Goal: Task Accomplishment & Management: Manage account settings

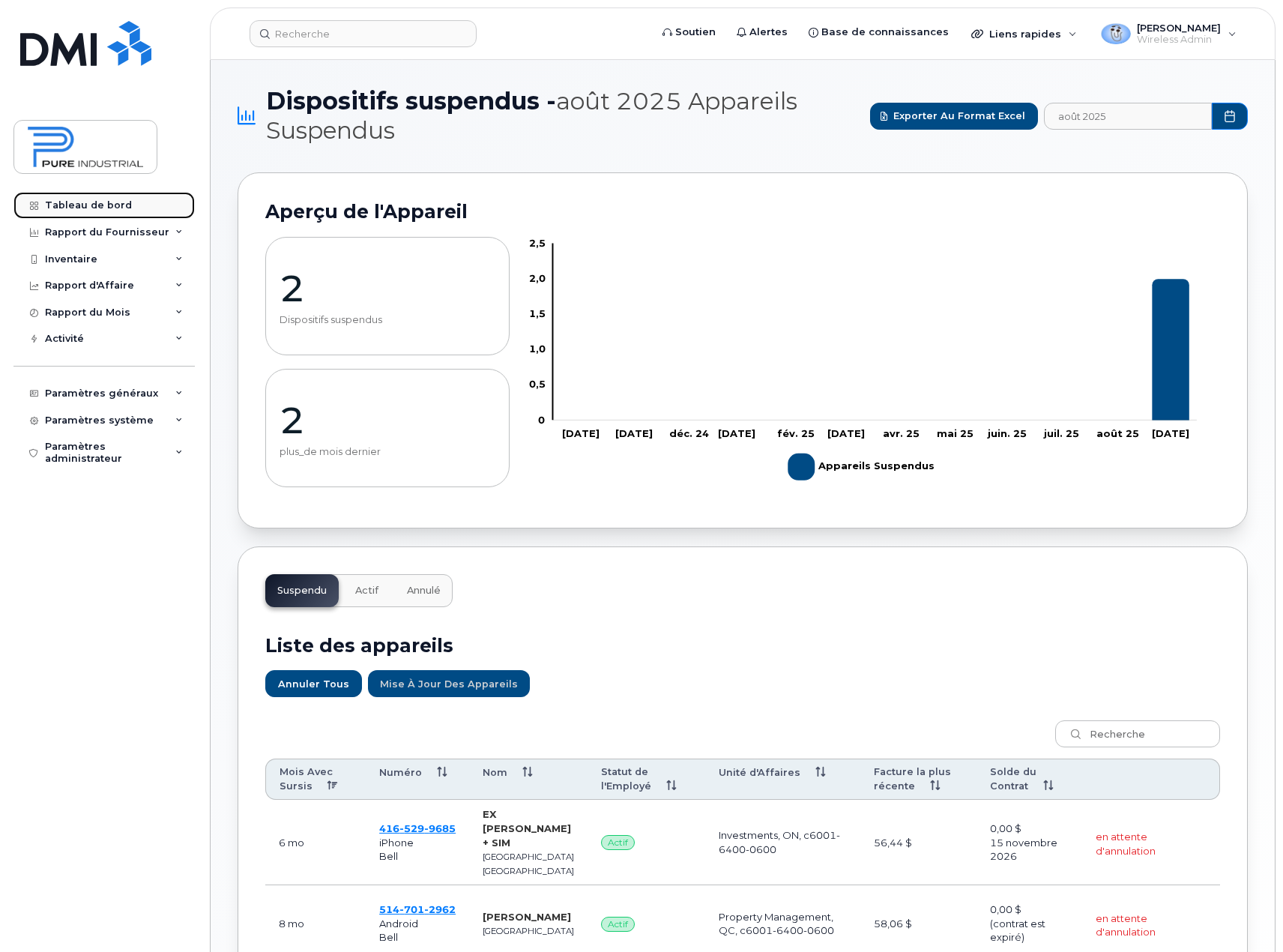
click at [71, 204] on div "Tableau de bord" at bounding box center [88, 205] width 87 height 12
click at [176, 232] on icon at bounding box center [179, 232] width 7 height 7
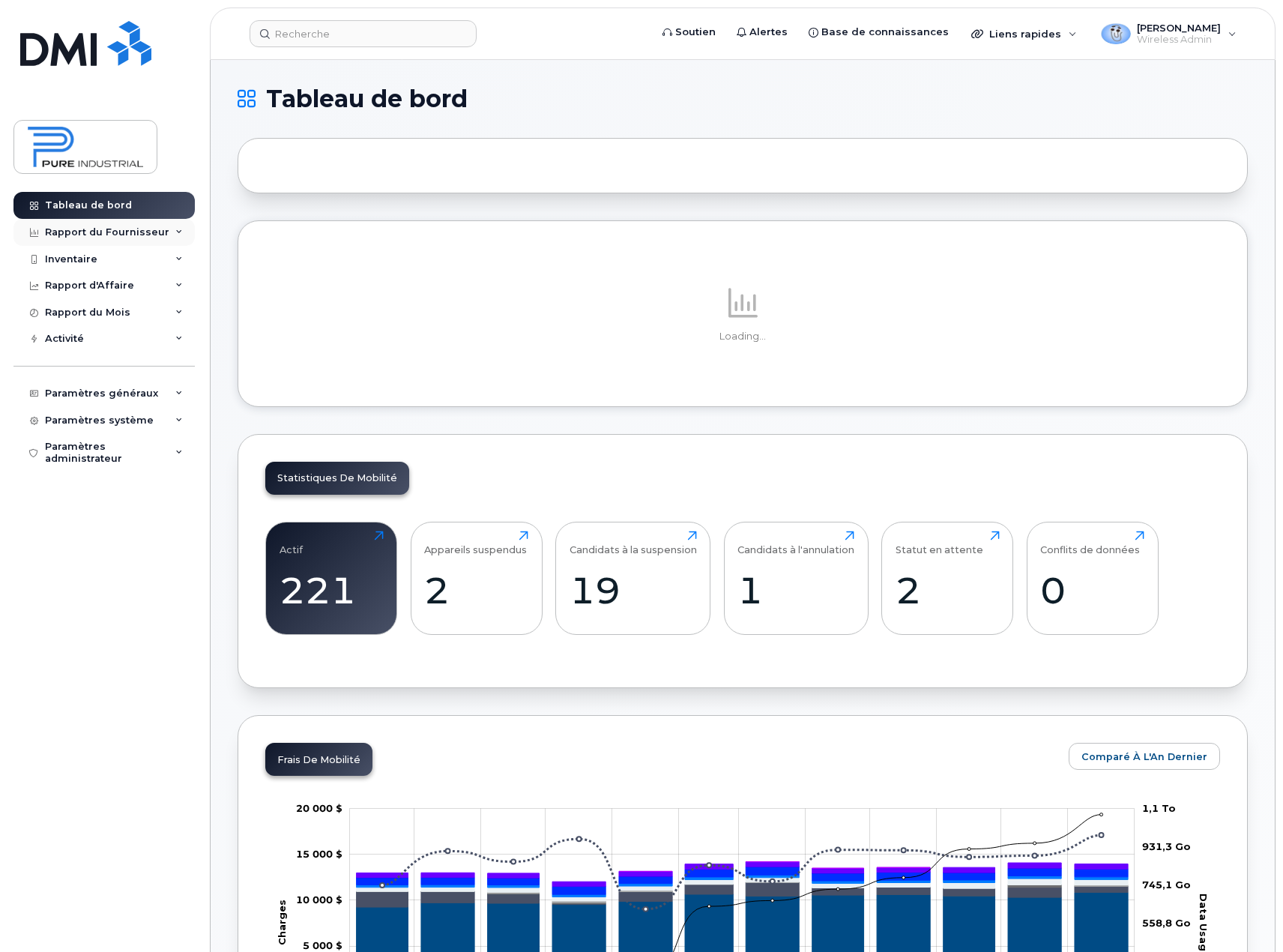
click at [175, 229] on icon at bounding box center [179, 232] width 7 height 7
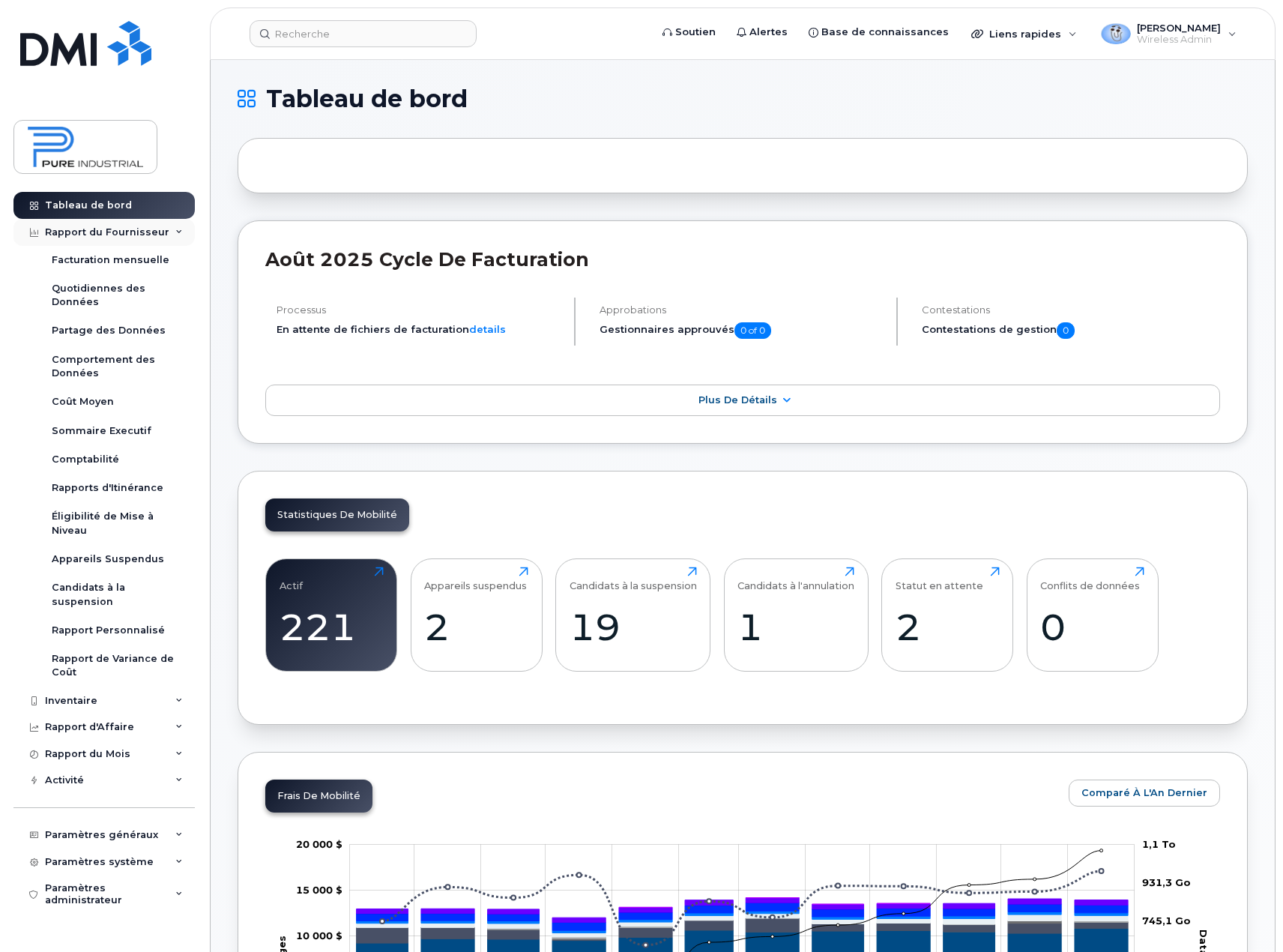
click at [180, 230] on icon at bounding box center [179, 232] width 7 height 7
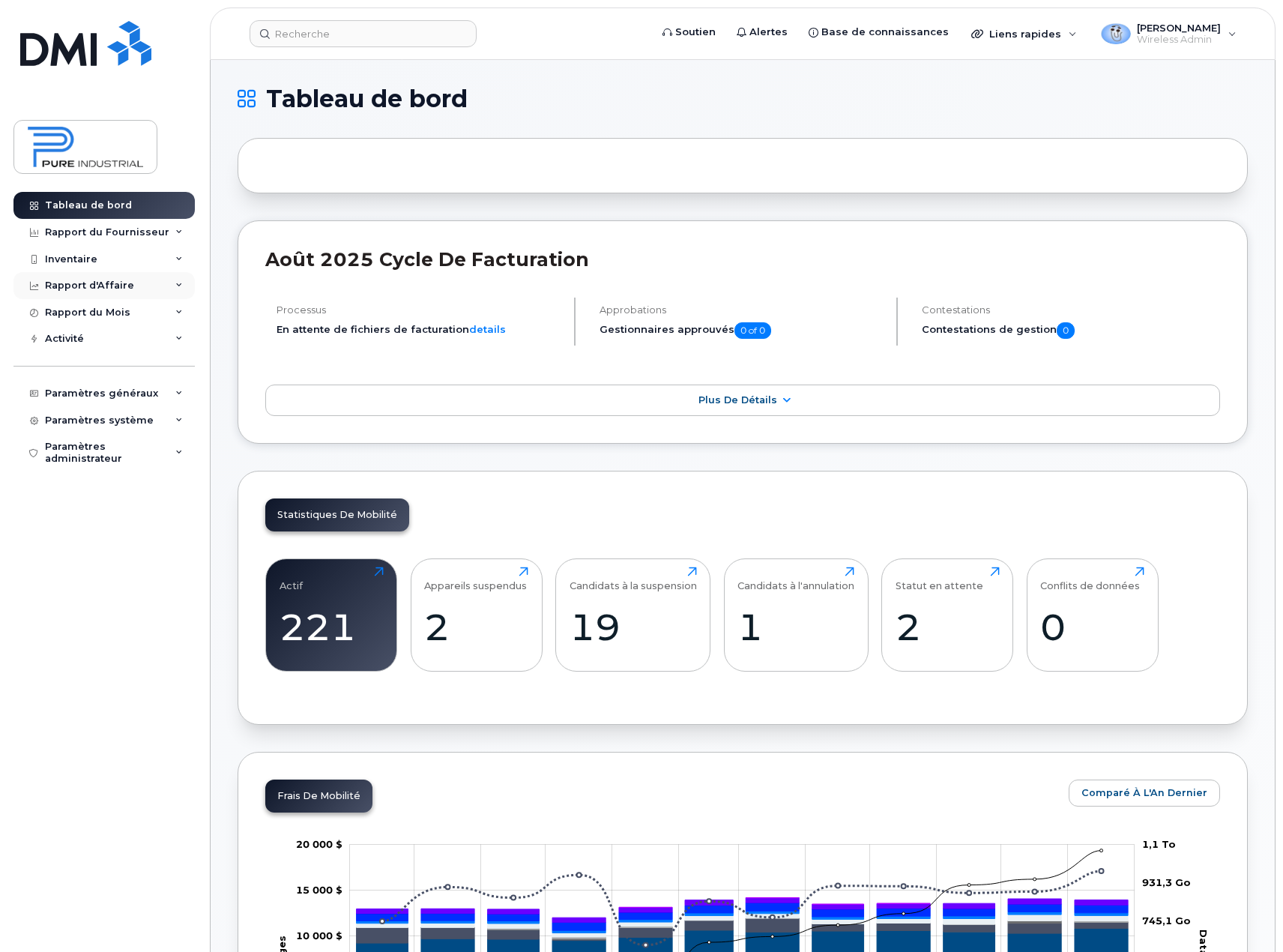
click at [177, 288] on icon at bounding box center [179, 285] width 7 height 7
click at [170, 282] on div "Rapport d'Affaire" at bounding box center [104, 285] width 181 height 27
click at [67, 149] on img at bounding box center [85, 147] width 115 height 44
click at [180, 230] on icon at bounding box center [179, 232] width 7 height 7
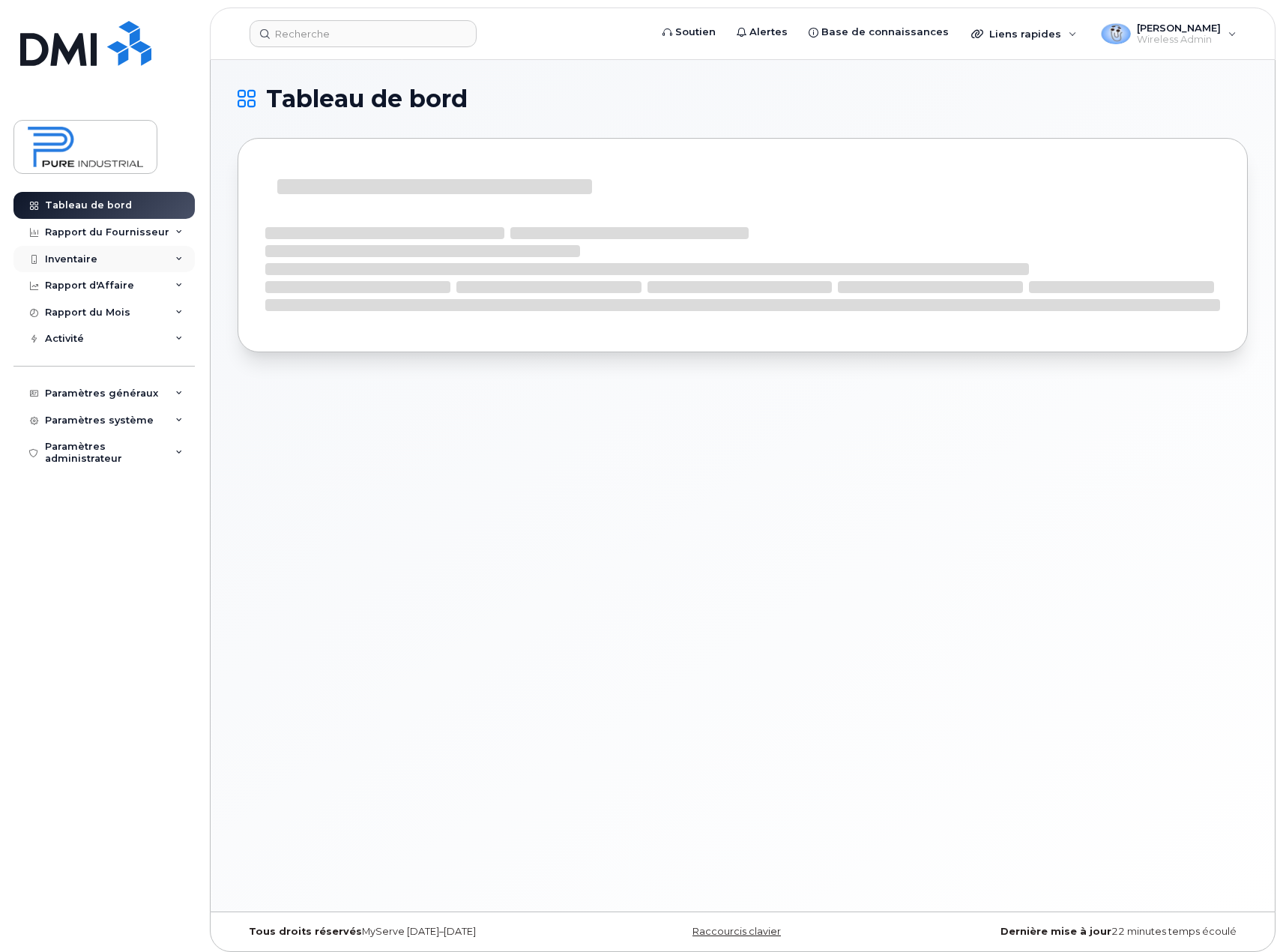
click at [81, 259] on div "Inventaire" at bounding box center [71, 259] width 53 height 12
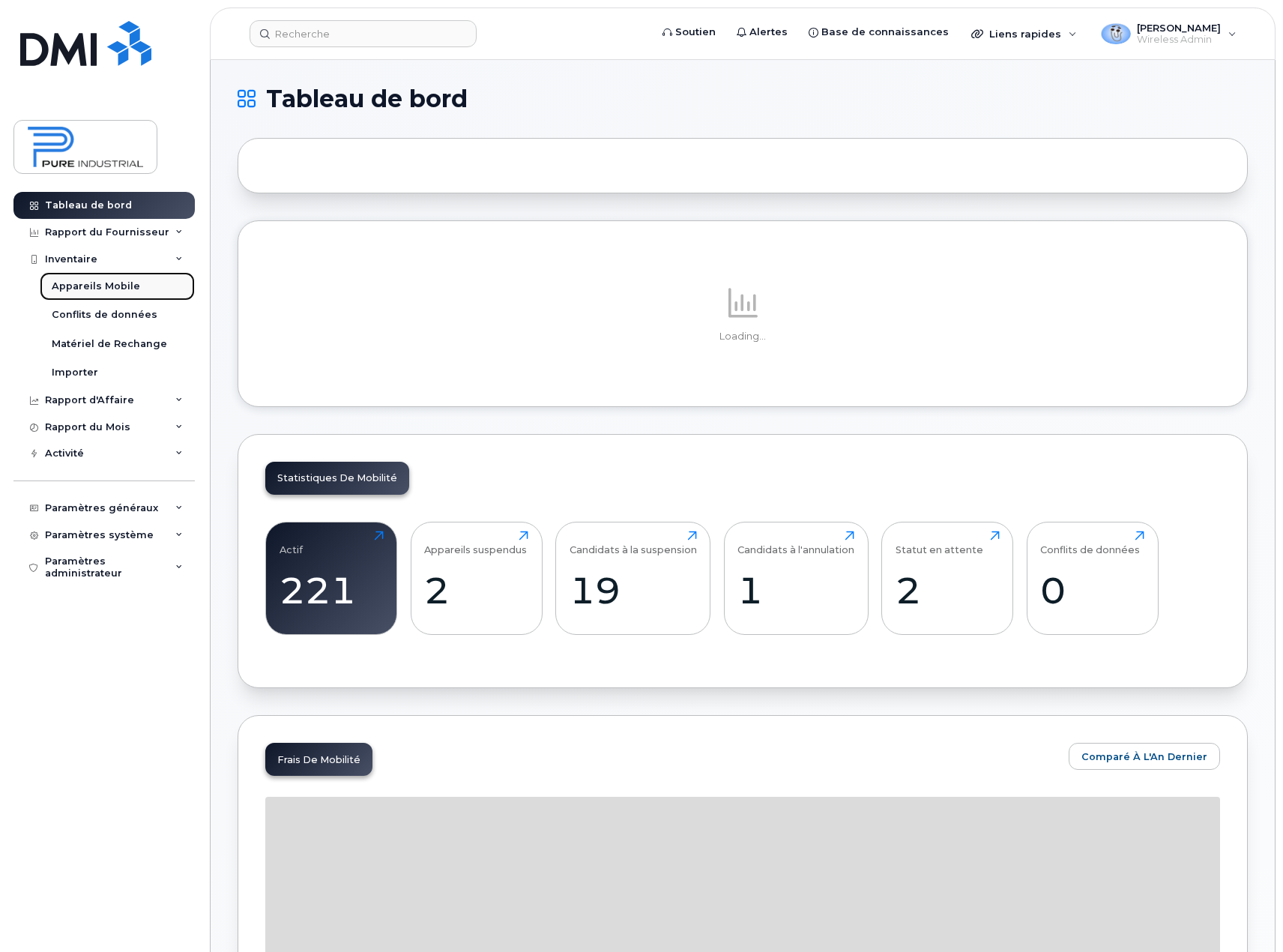
click at [98, 286] on div "Appareils Mobile" at bounding box center [96, 286] width 88 height 14
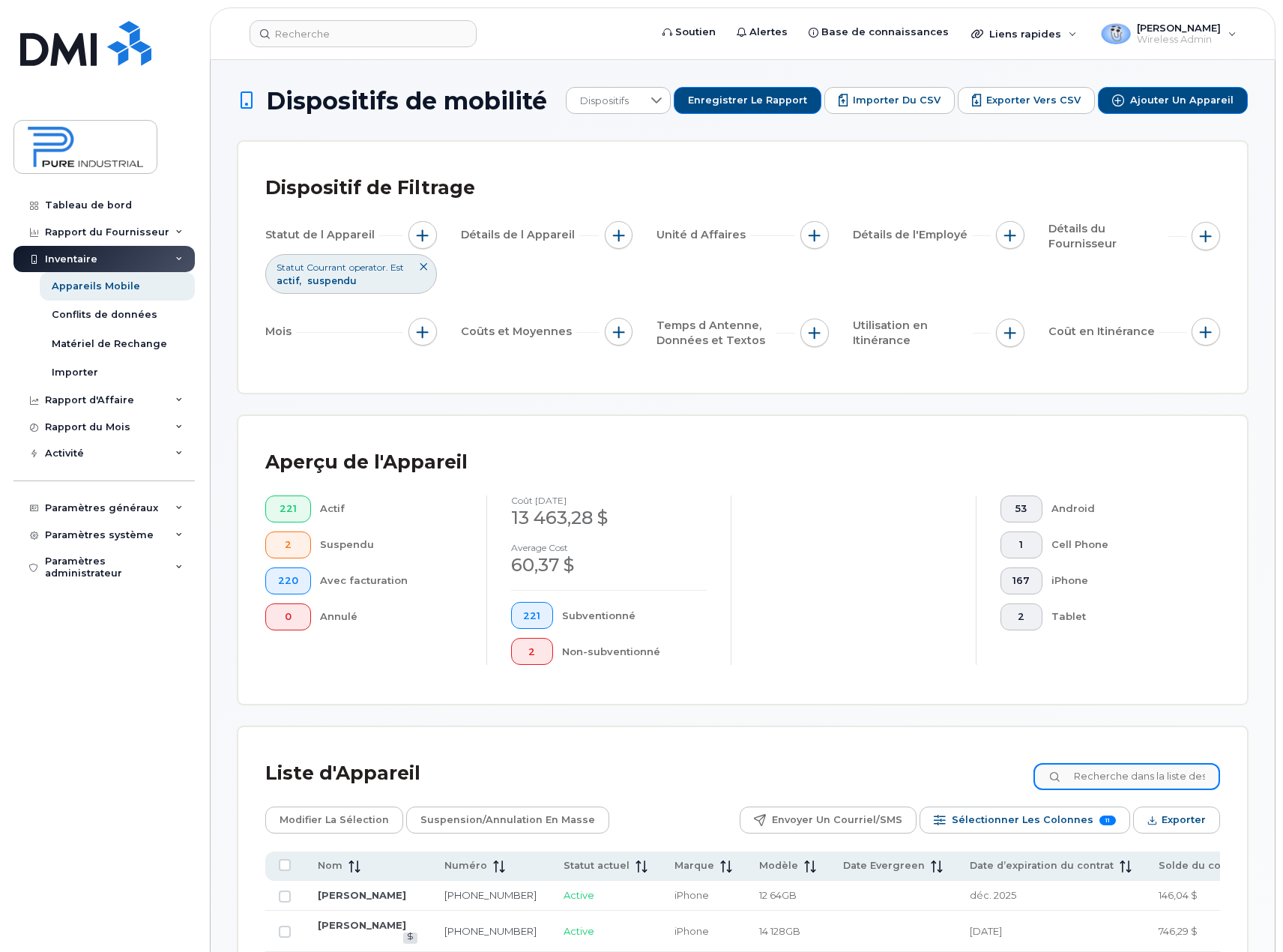
click at [1136, 772] on input at bounding box center [1126, 776] width 187 height 27
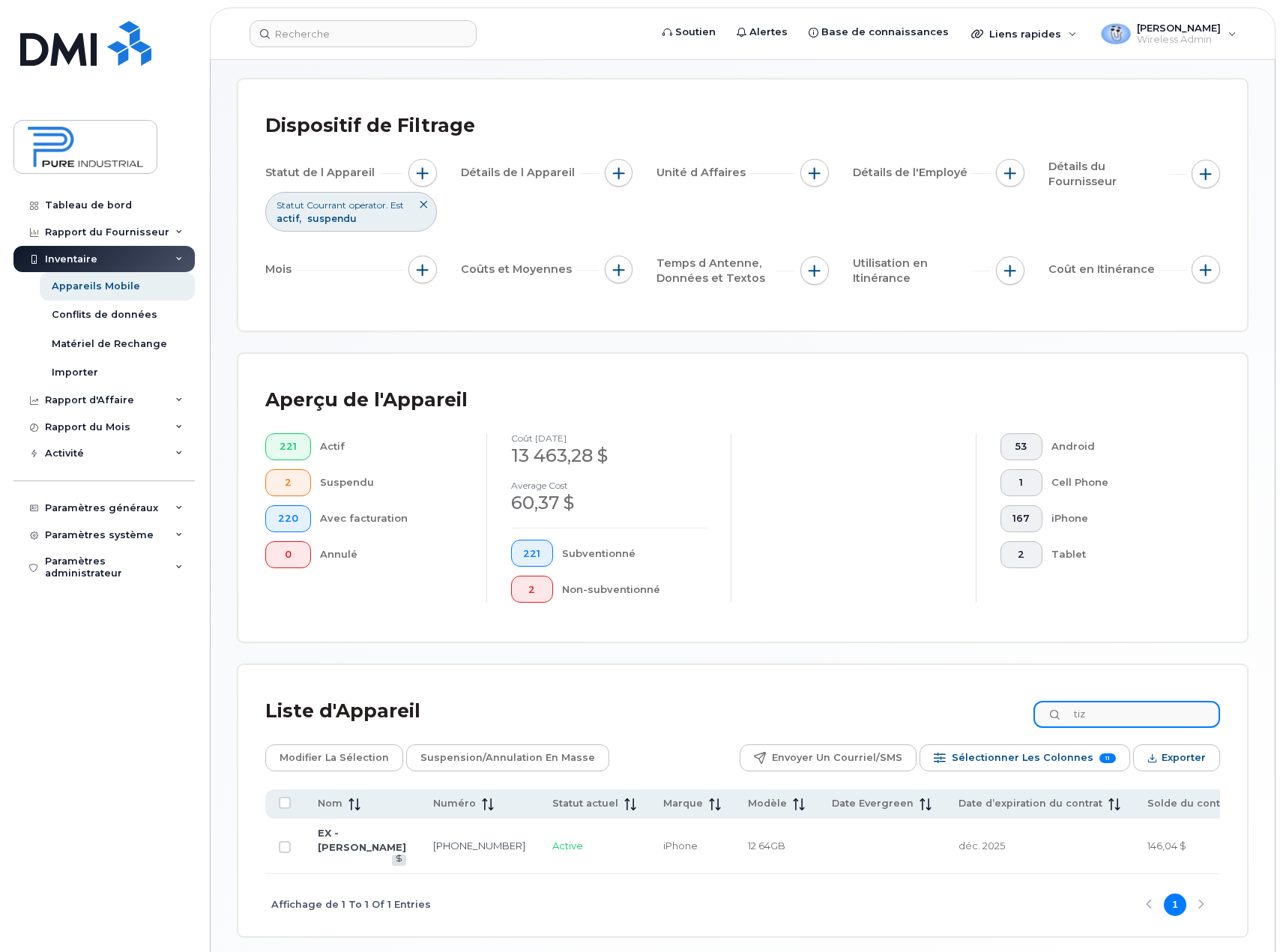
scroll to position [140, 0]
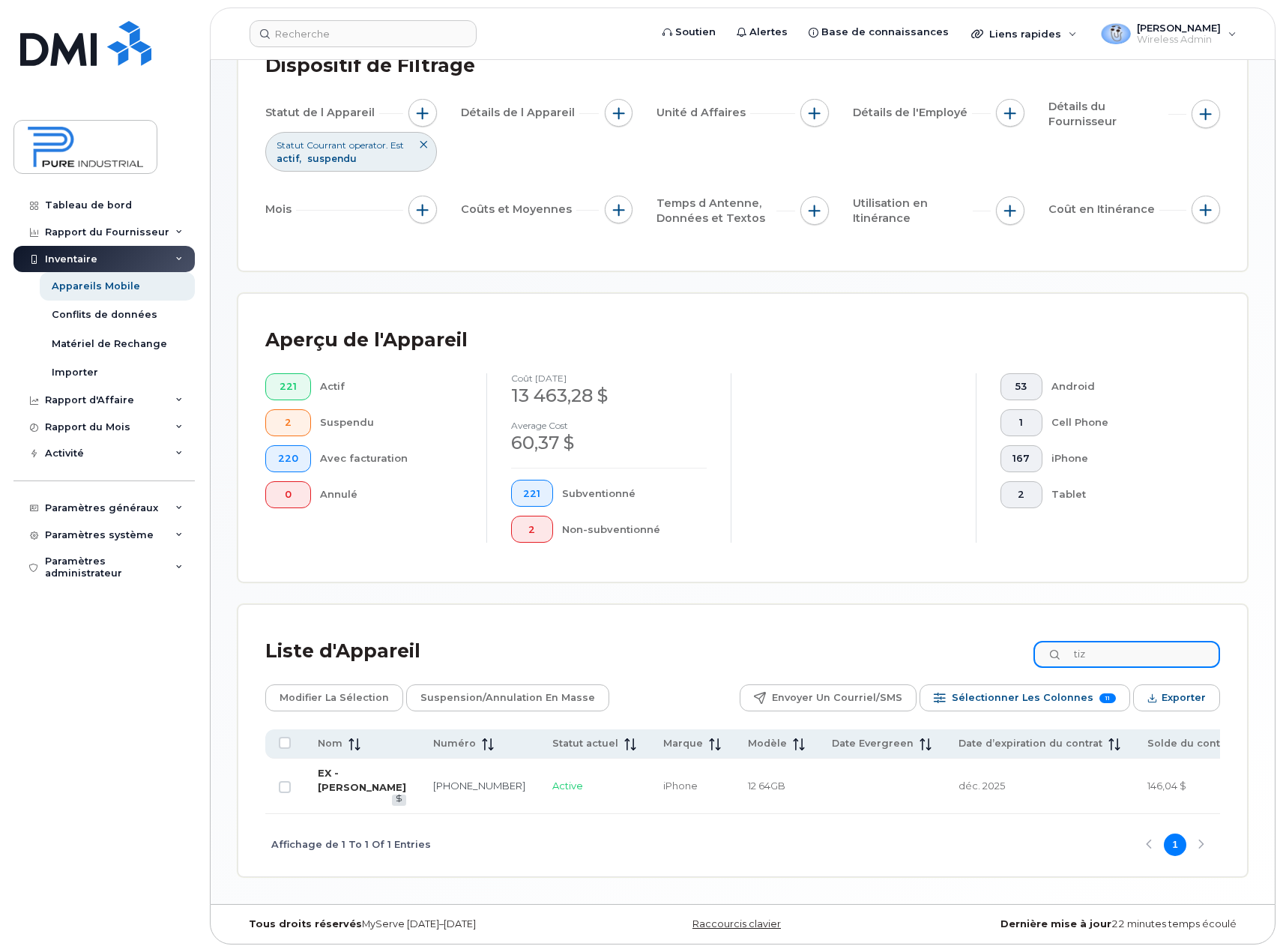
type input "tiz"
click at [334, 768] on link "EX - Tiziana Fastidio" at bounding box center [362, 780] width 88 height 26
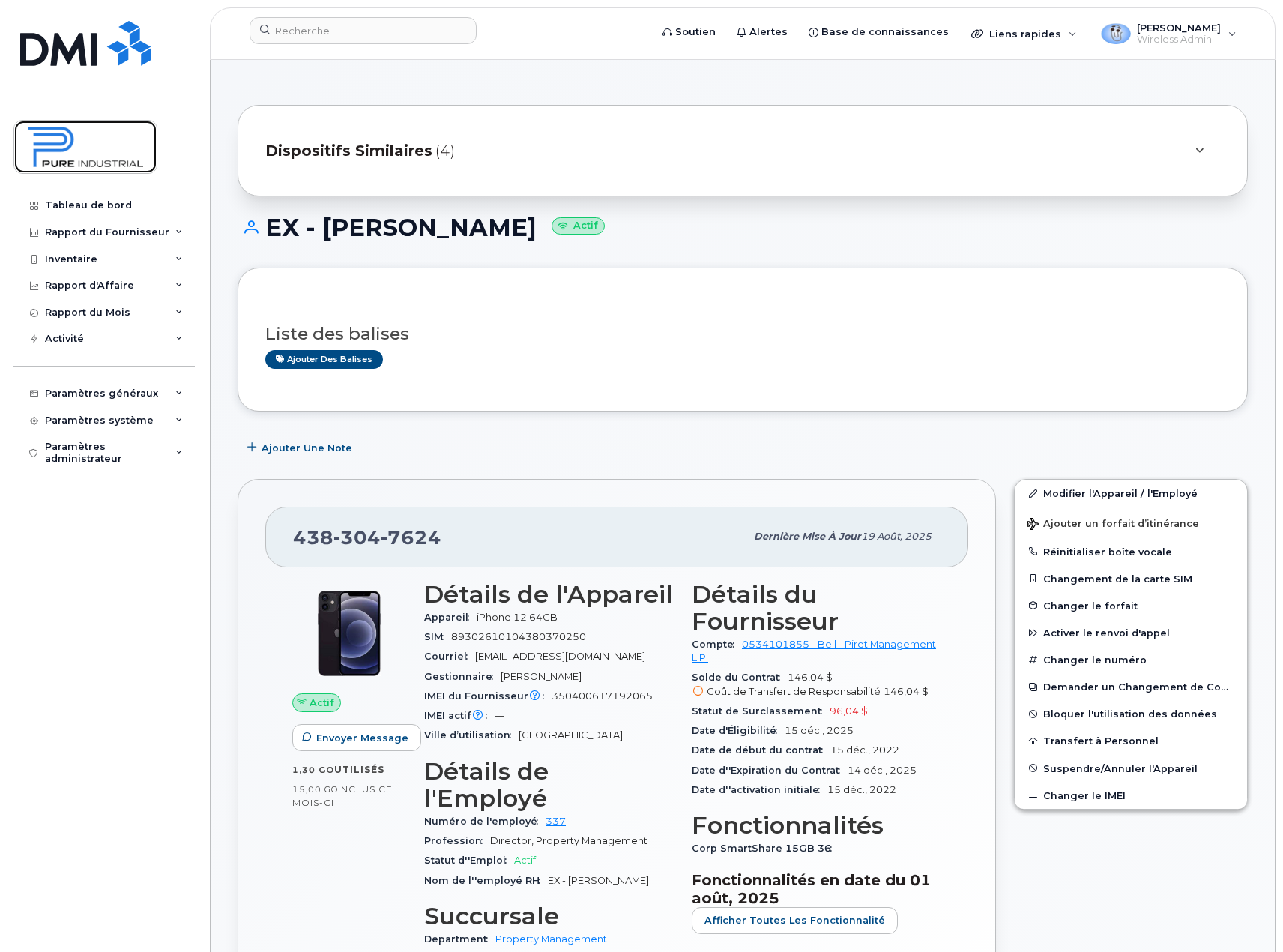
click at [44, 144] on img at bounding box center [85, 147] width 115 height 44
click at [181, 259] on icon at bounding box center [179, 259] width 7 height 7
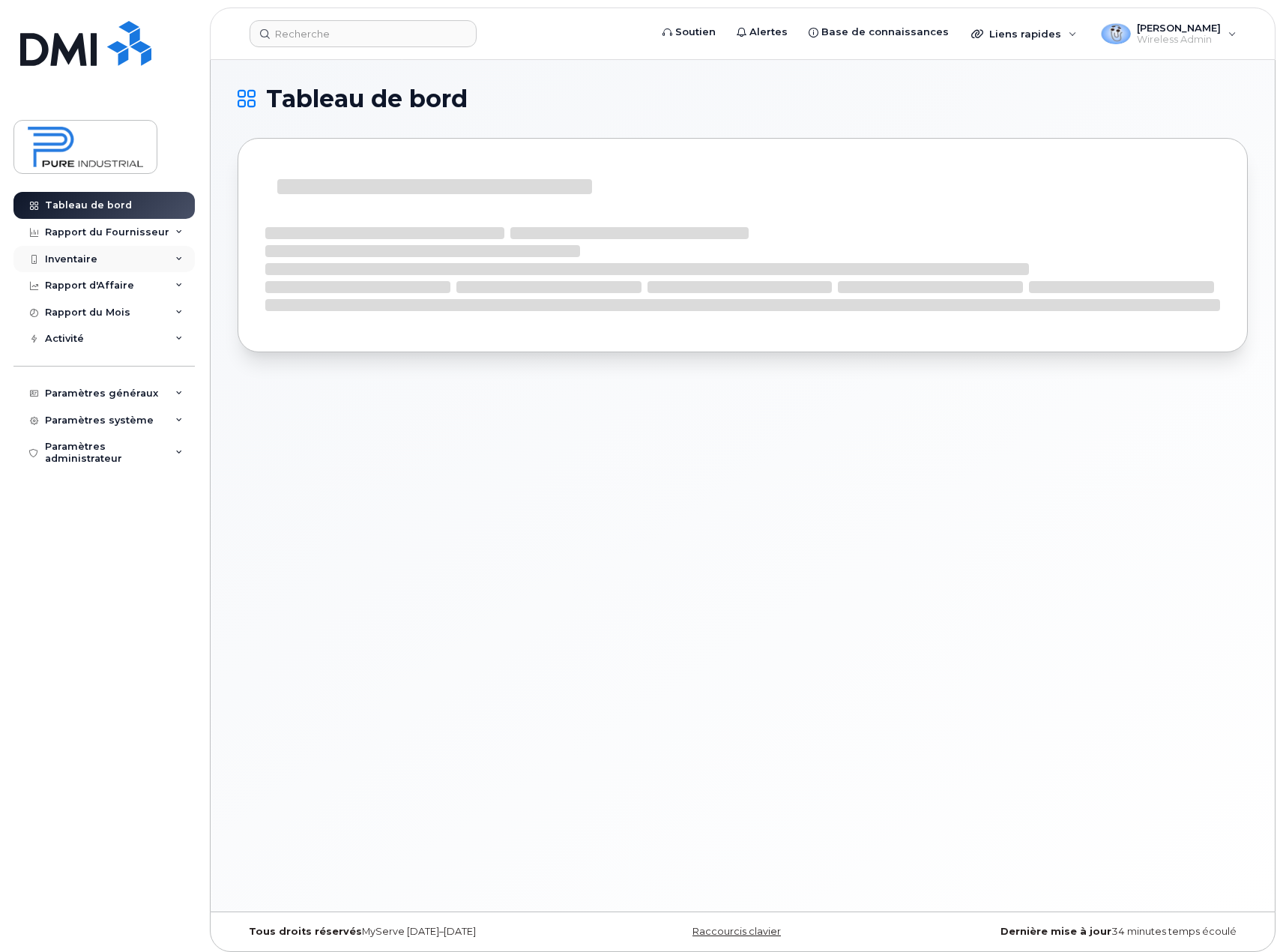
click at [73, 257] on div "Inventaire" at bounding box center [71, 259] width 53 height 12
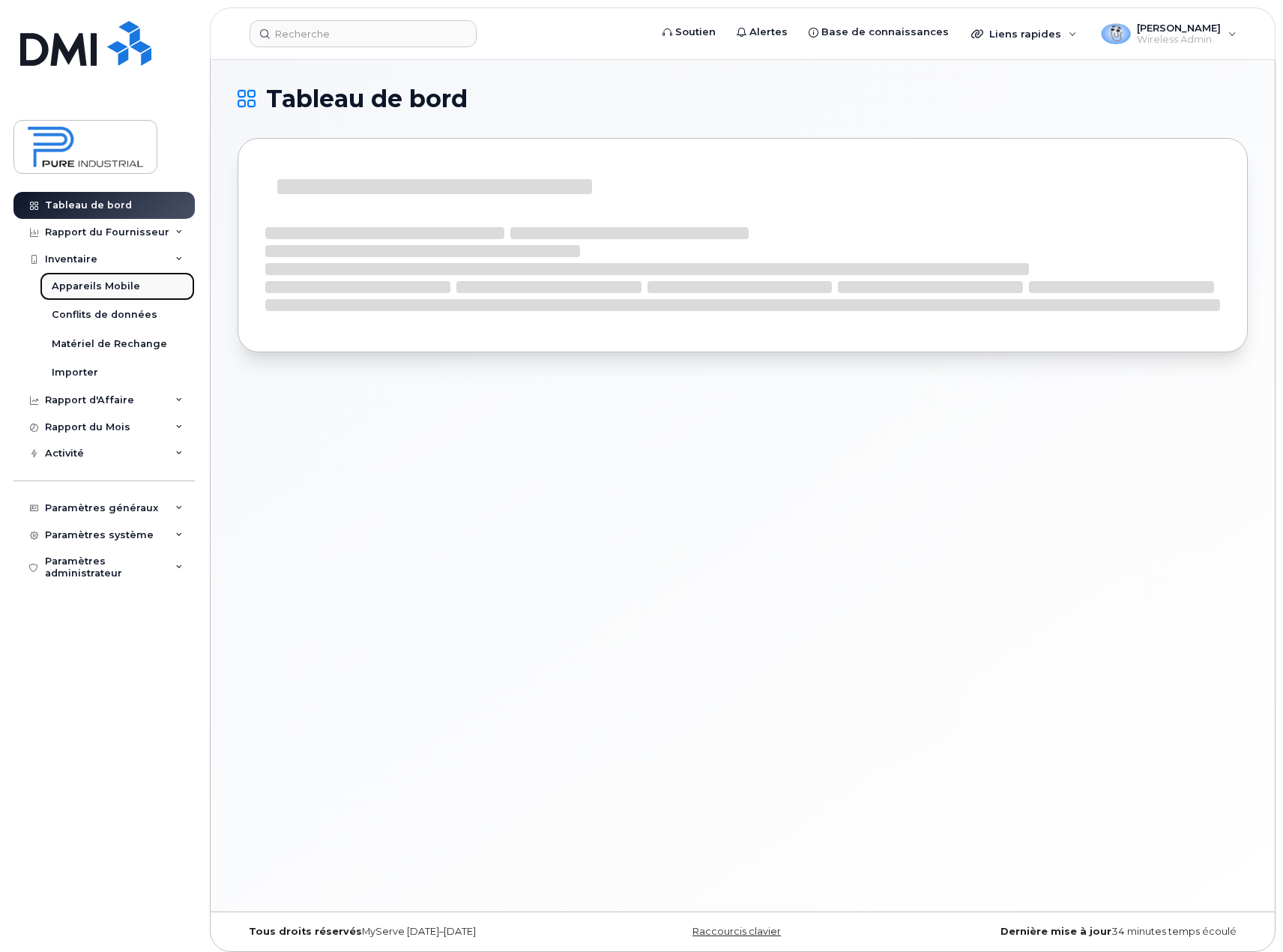
click at [86, 285] on div "Appareils Mobile" at bounding box center [96, 286] width 88 height 14
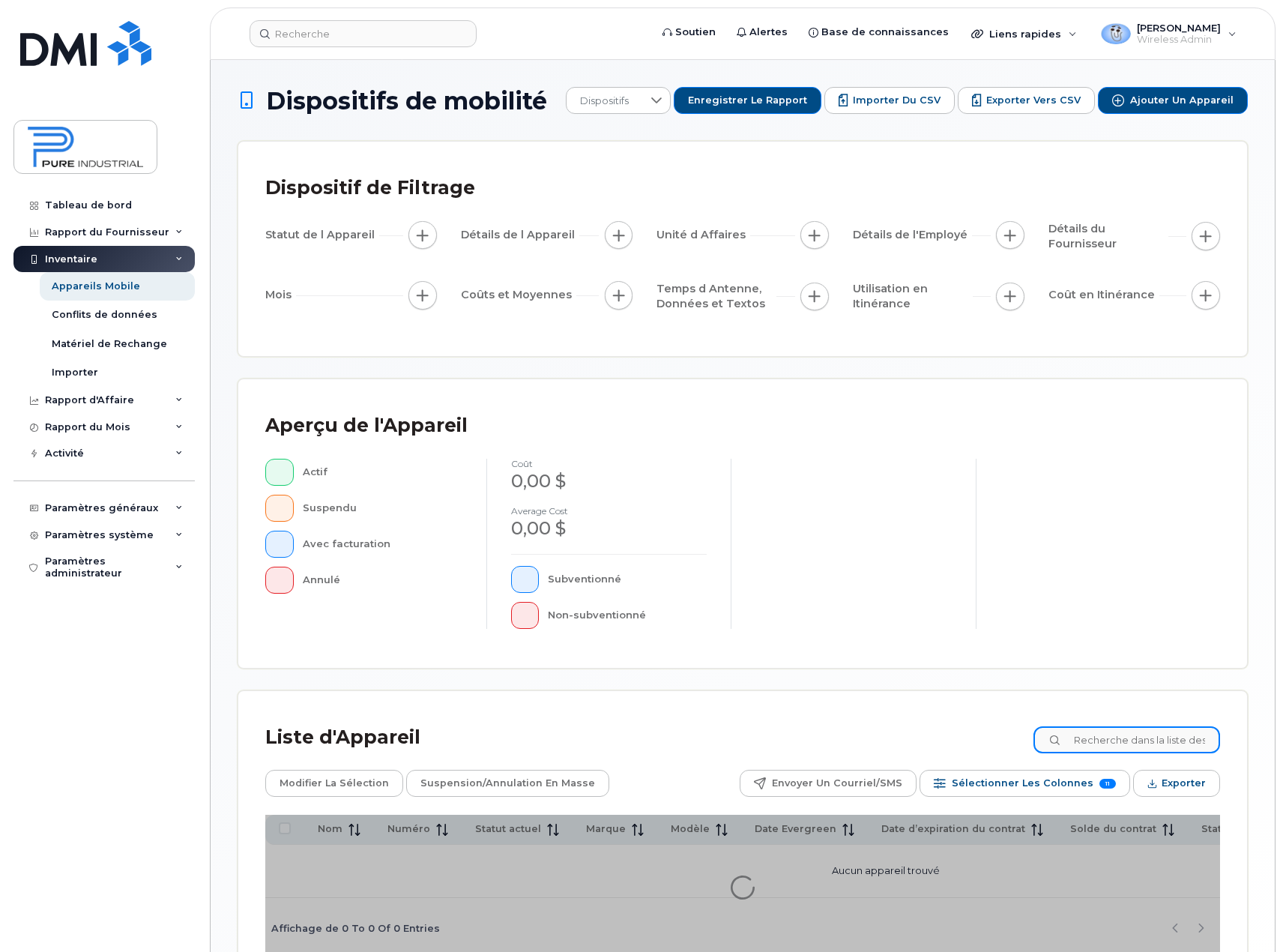
click at [1137, 732] on input at bounding box center [1126, 739] width 187 height 27
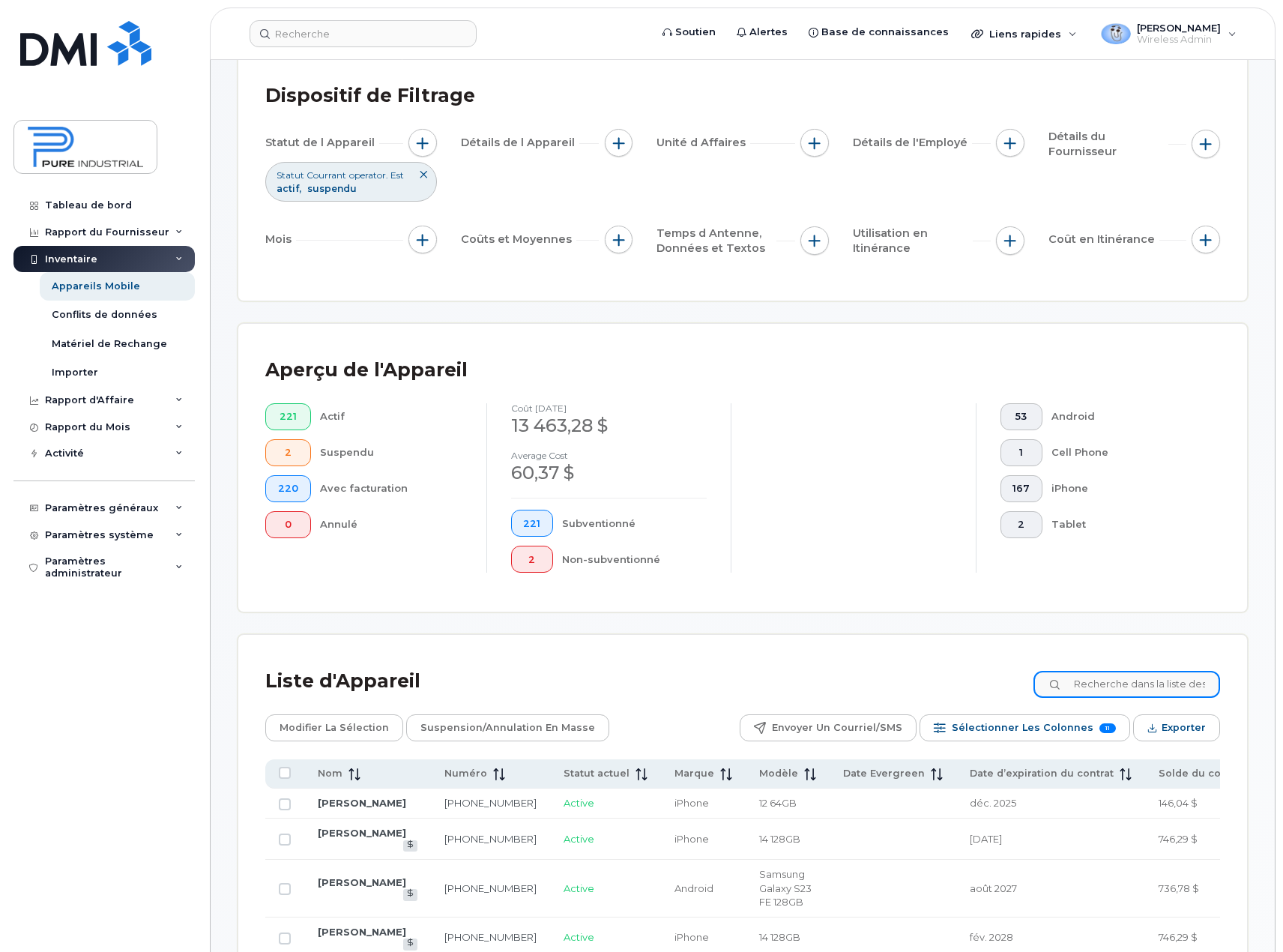
scroll to position [150, 0]
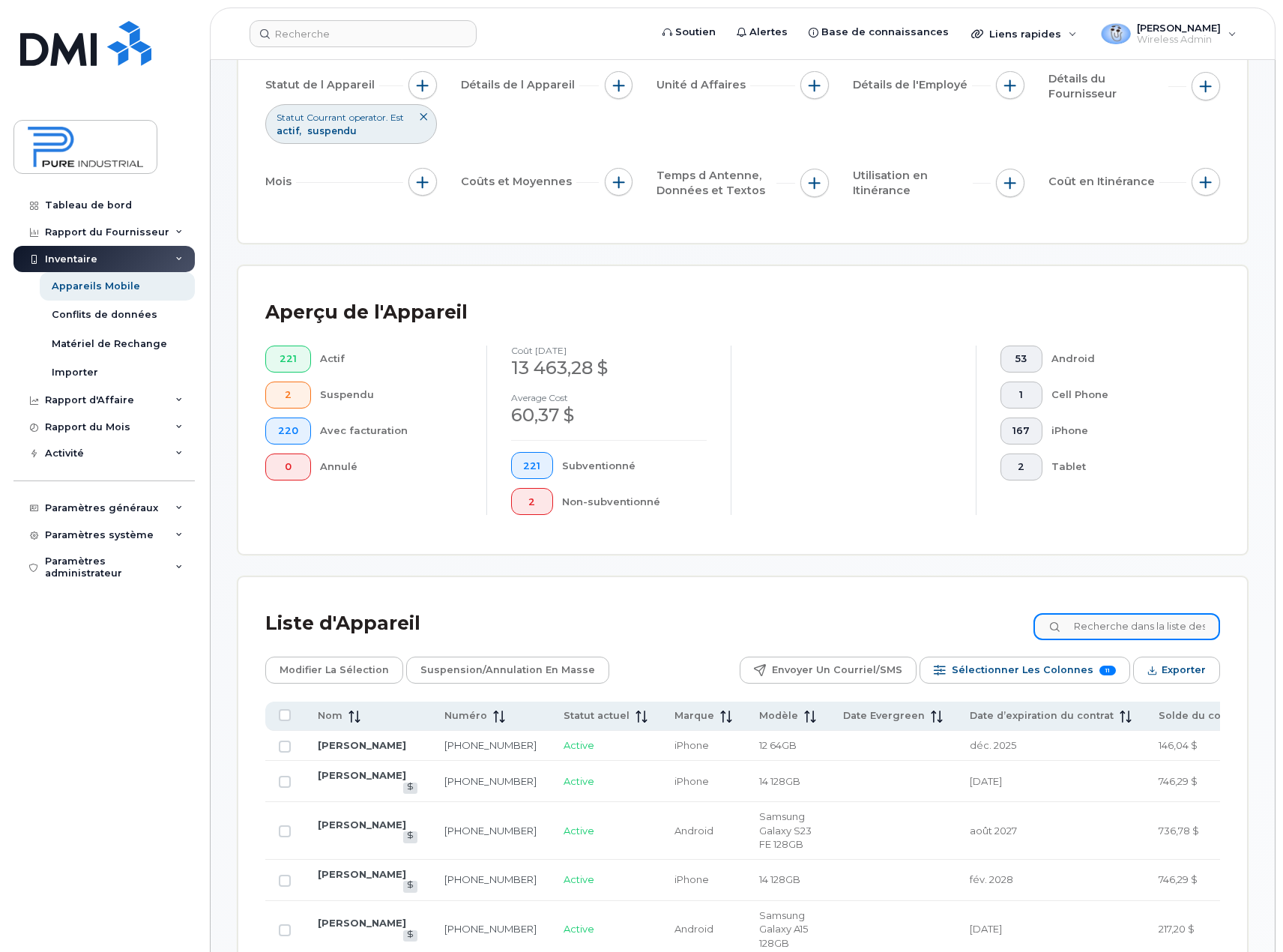
click at [1119, 627] on input at bounding box center [1126, 626] width 187 height 27
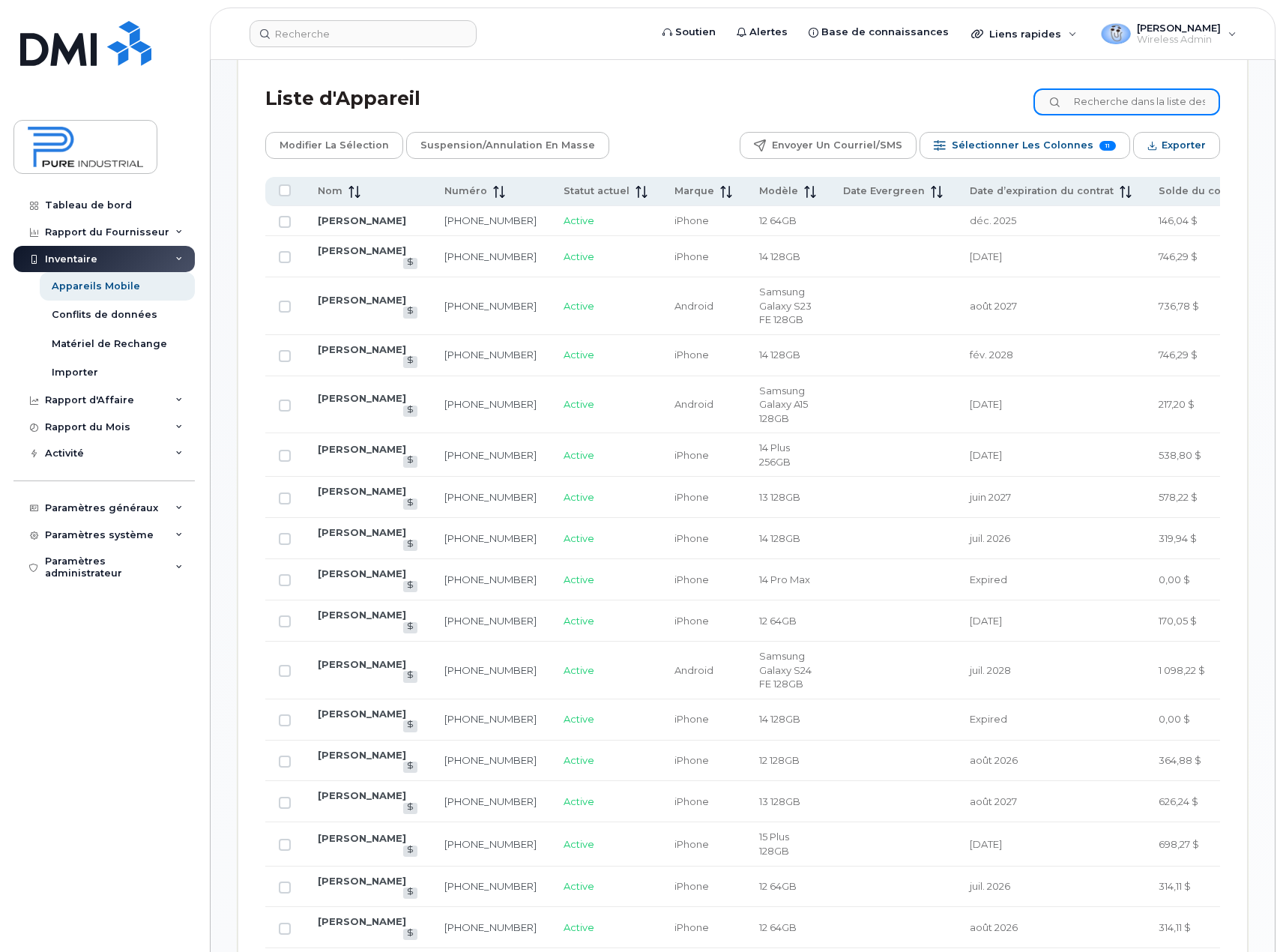
scroll to position [299, 0]
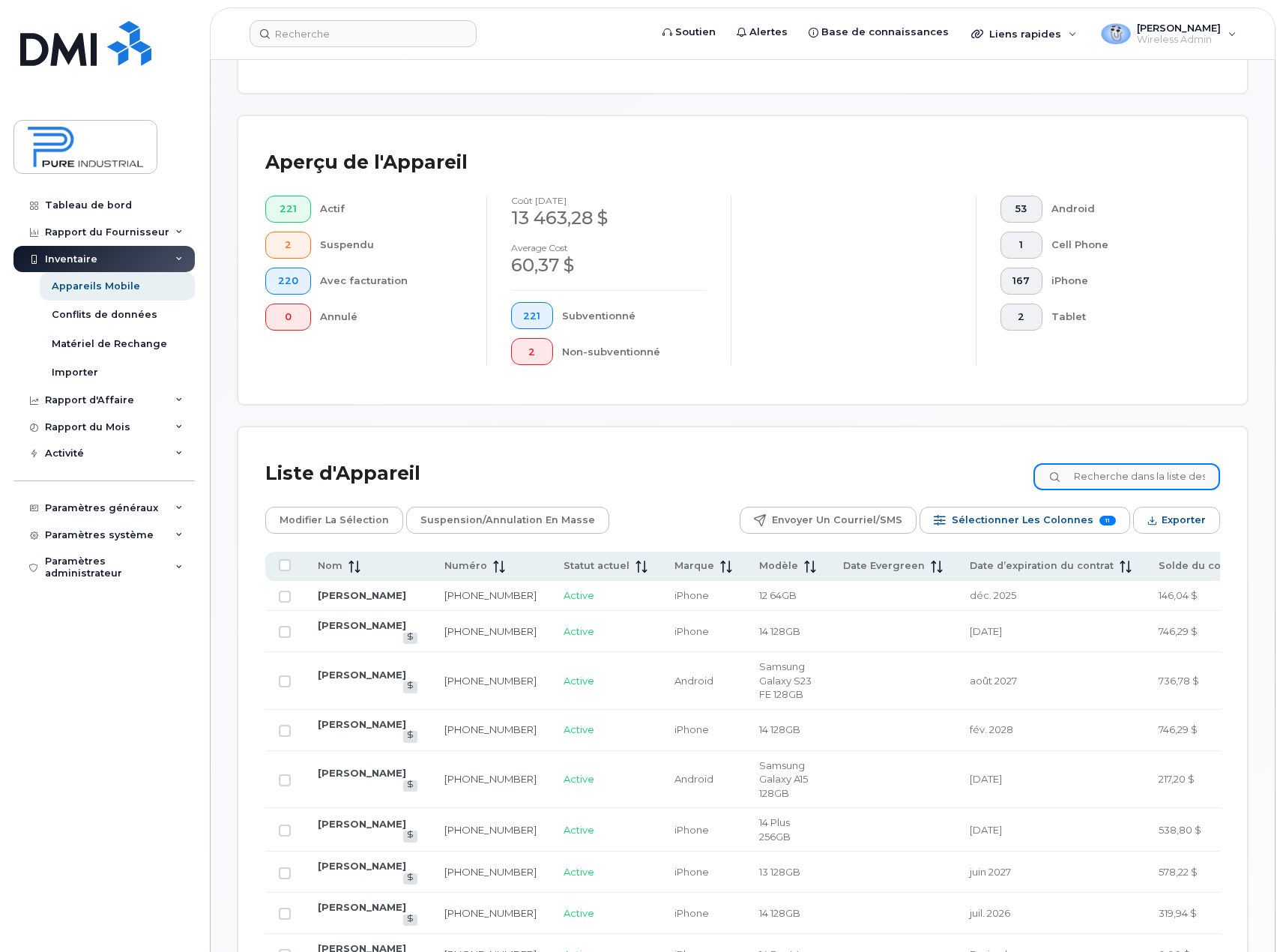
click at [1116, 482] on input at bounding box center [1126, 476] width 187 height 27
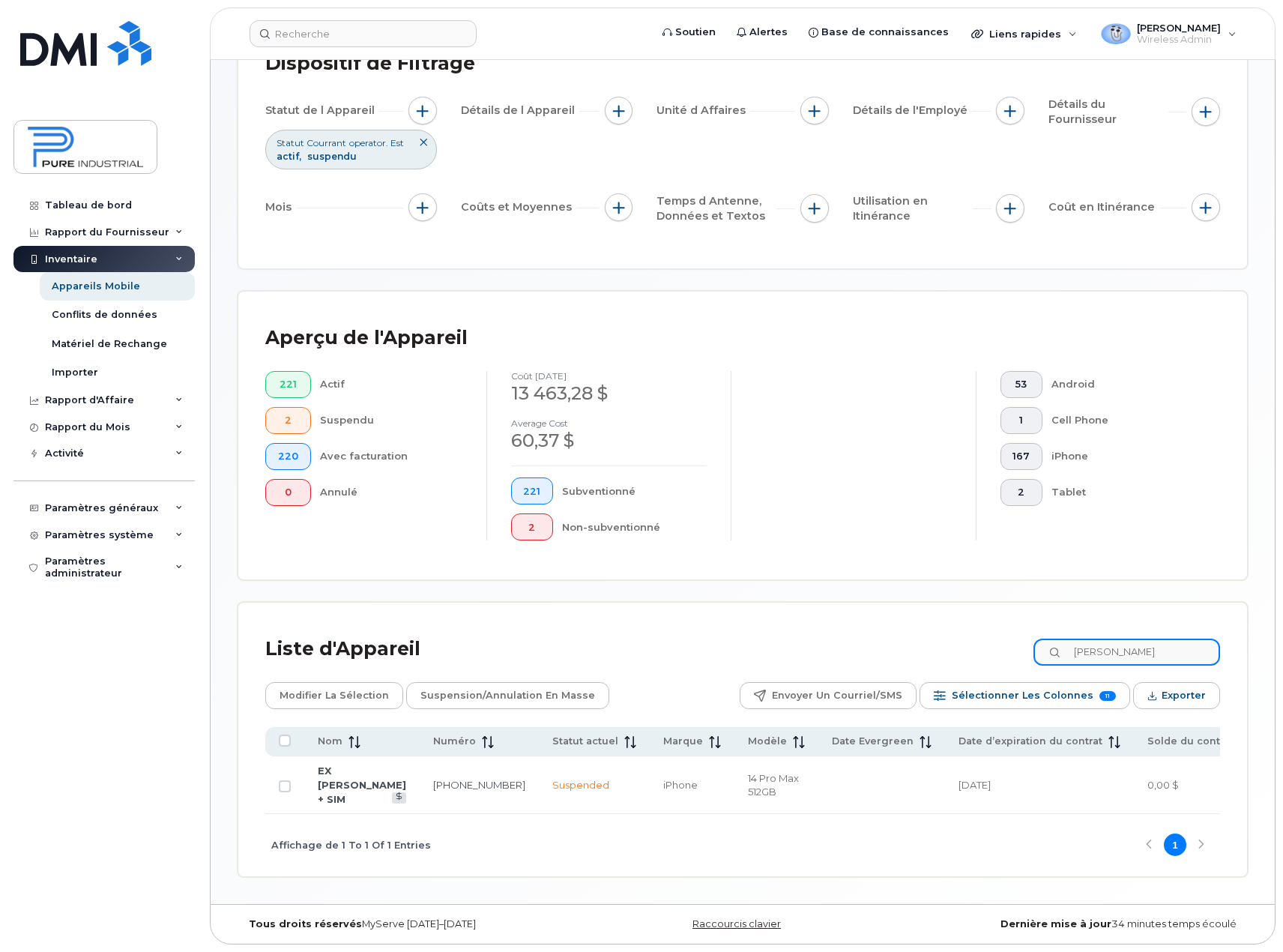
scroll to position [142, 0]
type input "miller"
click at [331, 768] on link "EX [PERSON_NAME] + SIM" at bounding box center [362, 784] width 88 height 40
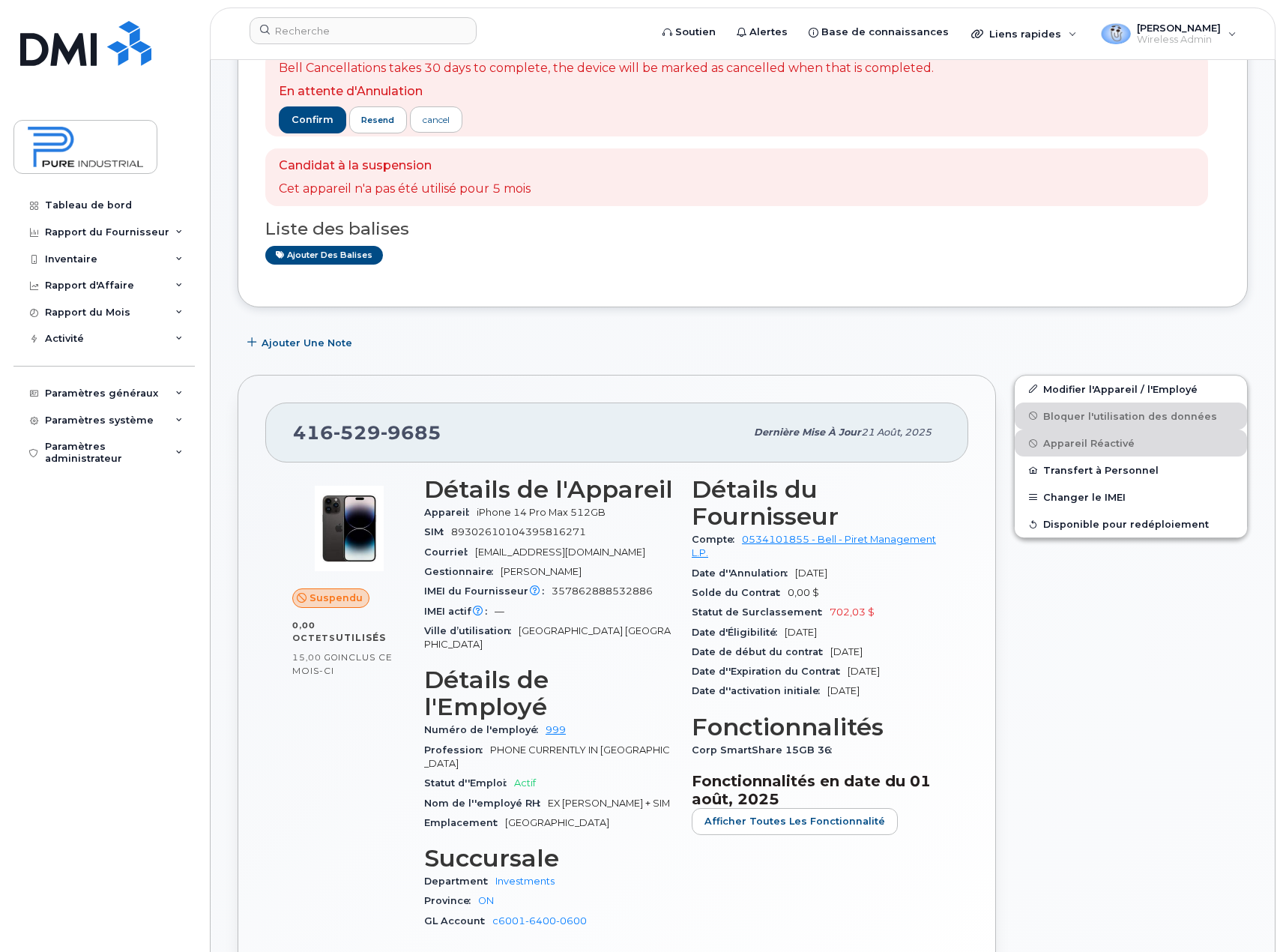
scroll to position [225, 0]
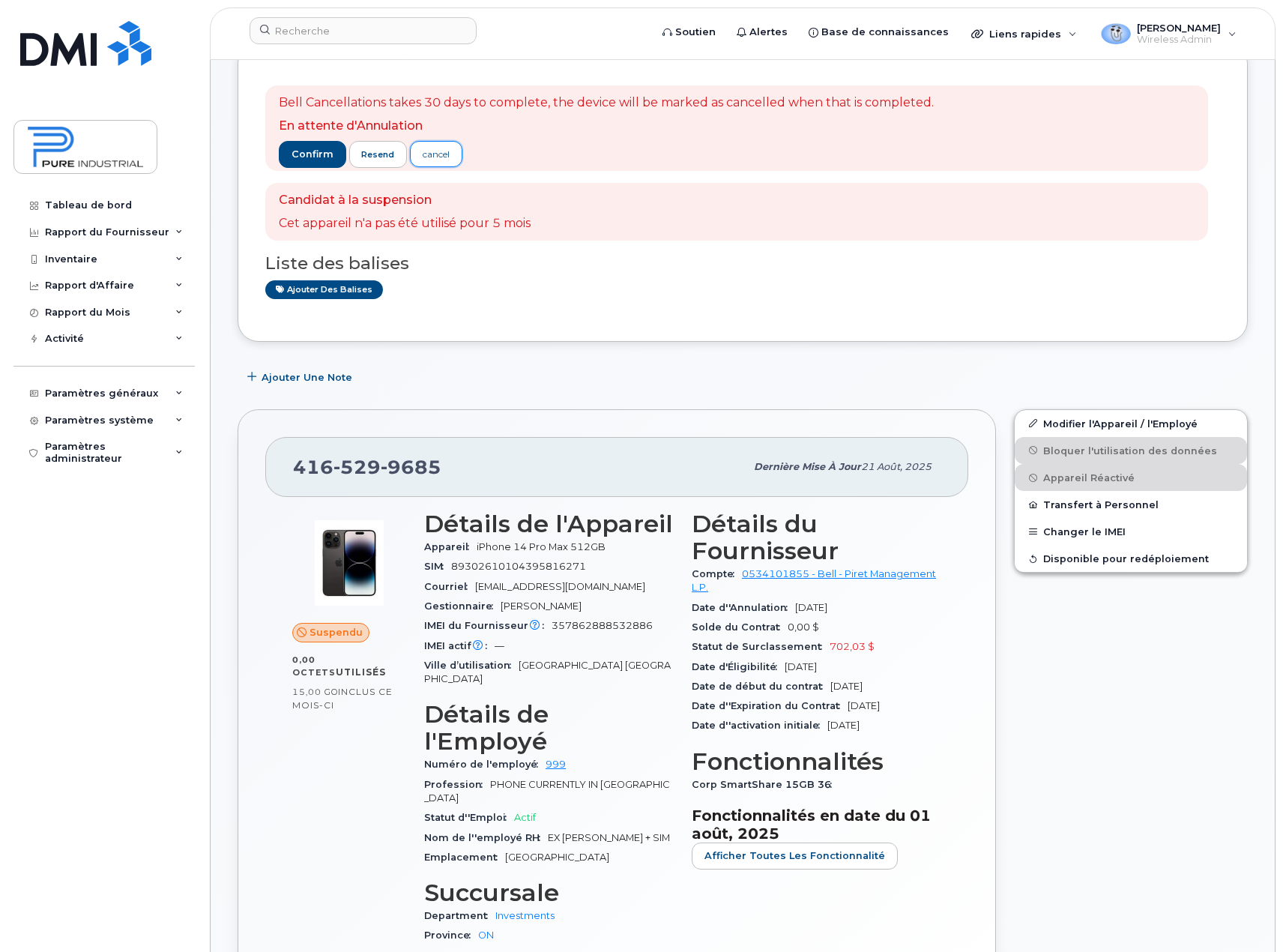
click at [436, 153] on div "cancel" at bounding box center [436, 154] width 27 height 14
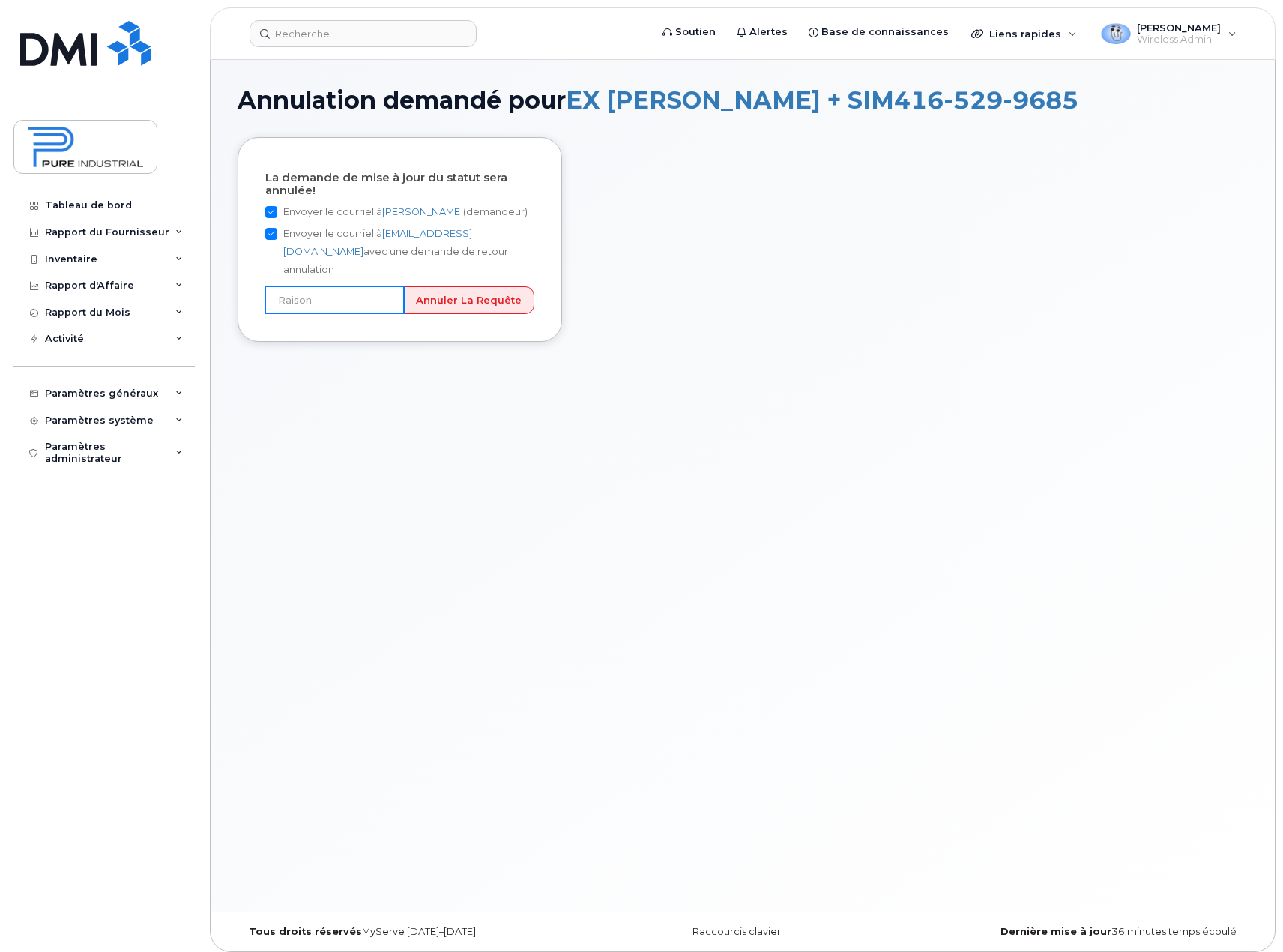
click at [325, 286] on input "text" at bounding box center [334, 299] width 139 height 27
type input "Picked number by mistake"
click at [467, 286] on input "Annuler la requête" at bounding box center [469, 300] width 131 height 28
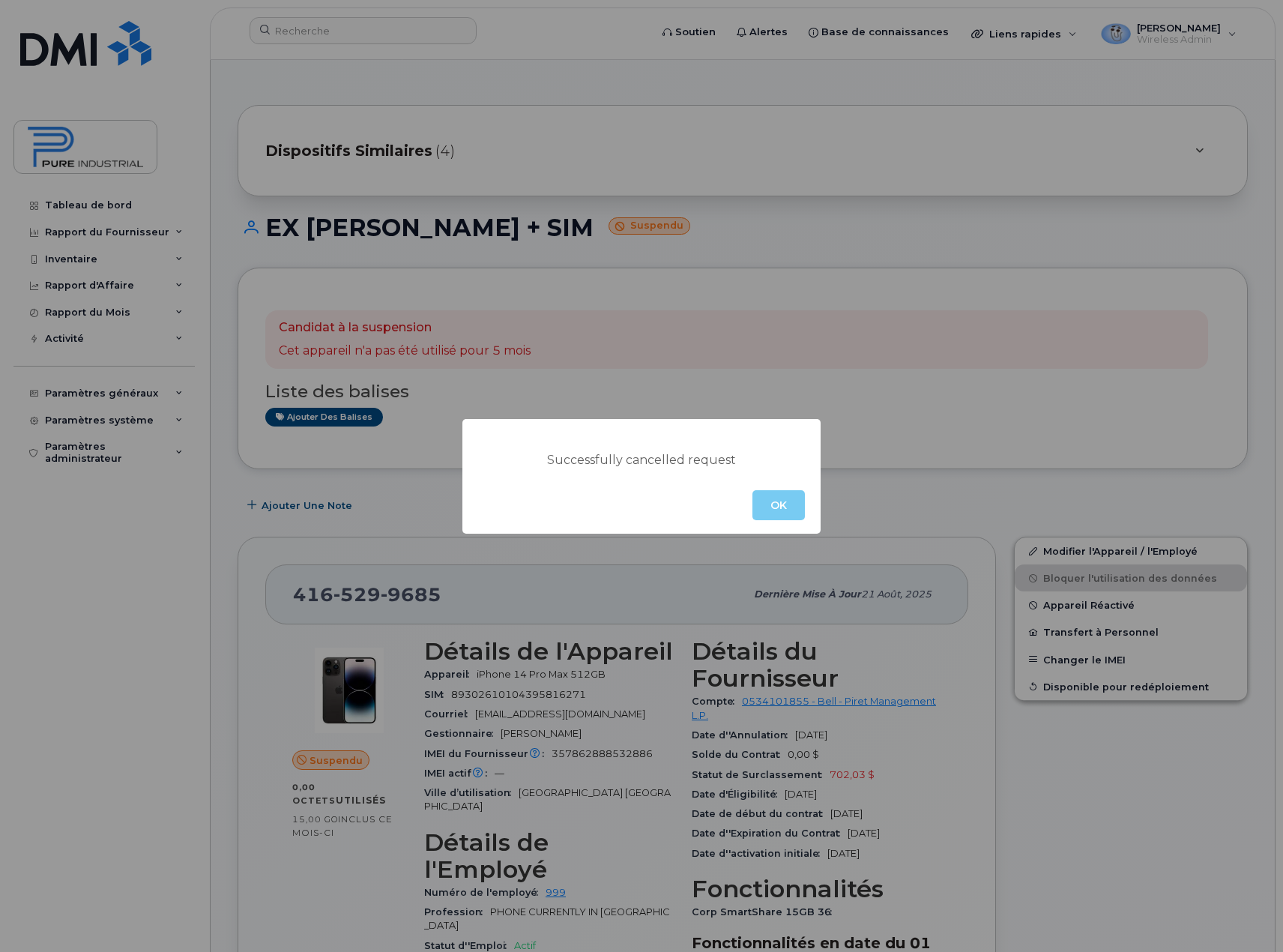
click at [783, 499] on button "OK" at bounding box center [778, 505] width 53 height 30
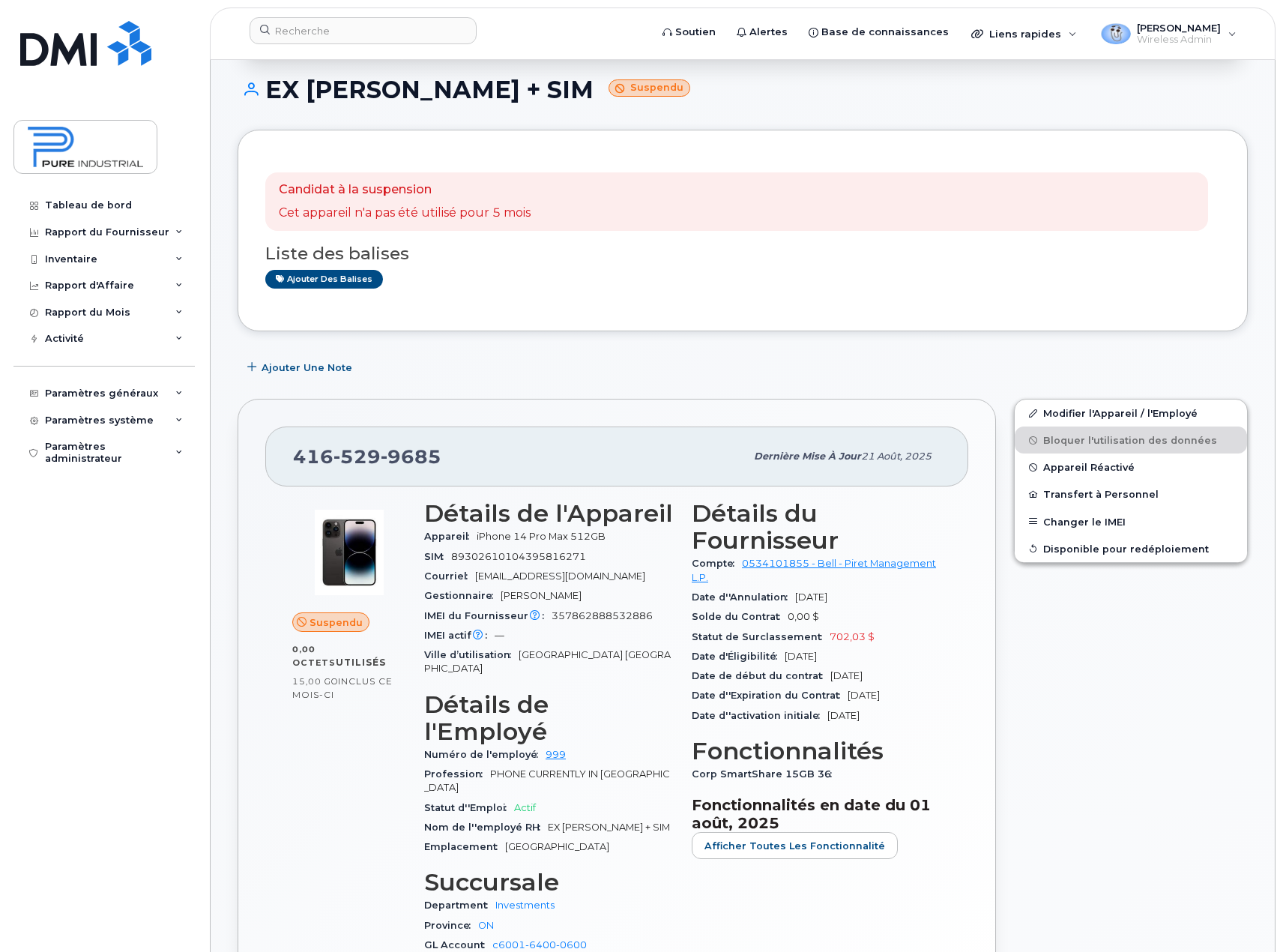
scroll to position [150, 0]
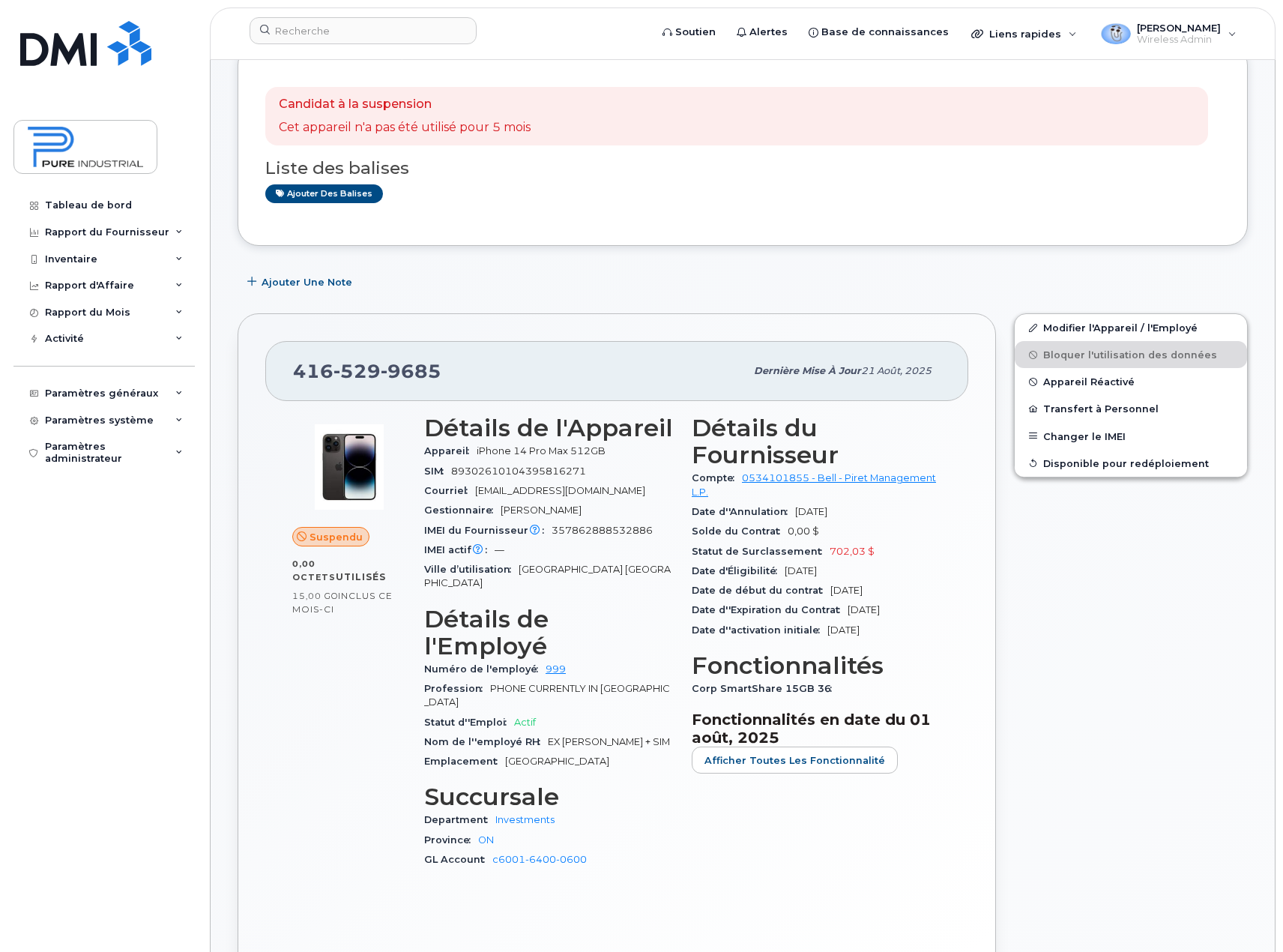
scroll to position [225, 0]
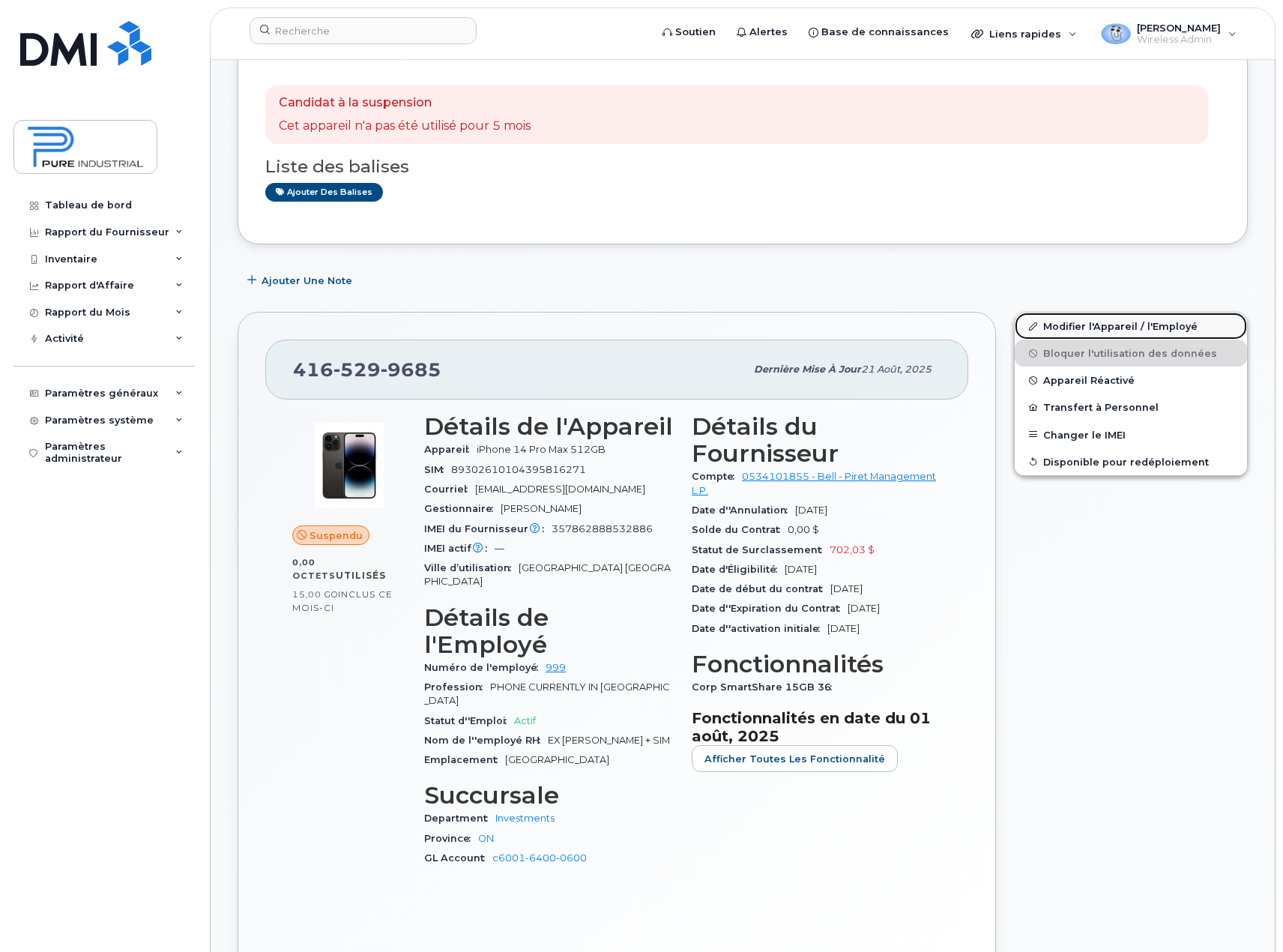
click at [1123, 323] on link "Modifier l'Appareil / l'Employé" at bounding box center [1130, 325] width 232 height 27
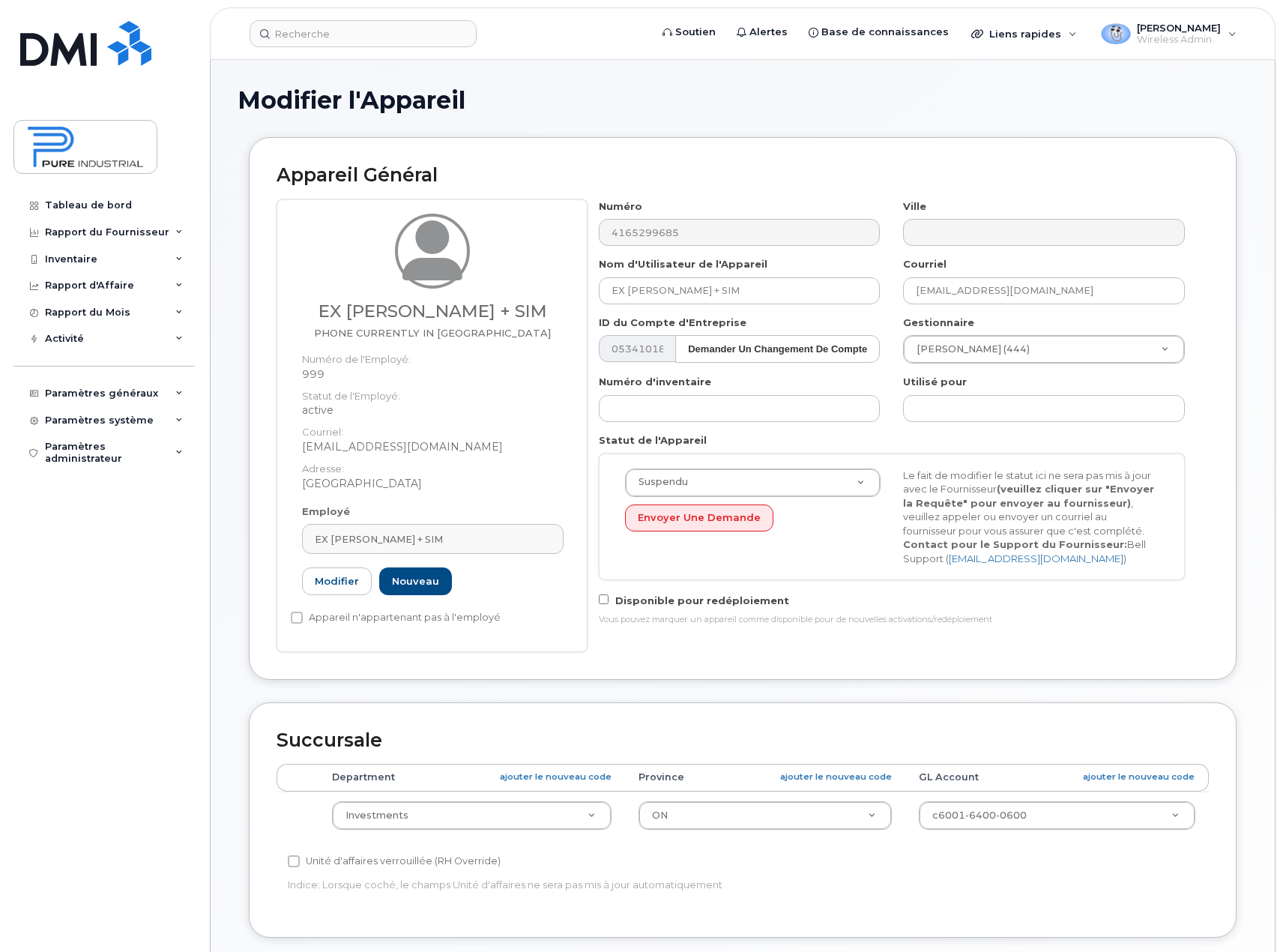
select select "5773517"
select select "5773507"
type input "dhogan@pureindustrial.ca"
click at [331, 584] on link "Modifier" at bounding box center [337, 581] width 70 height 28
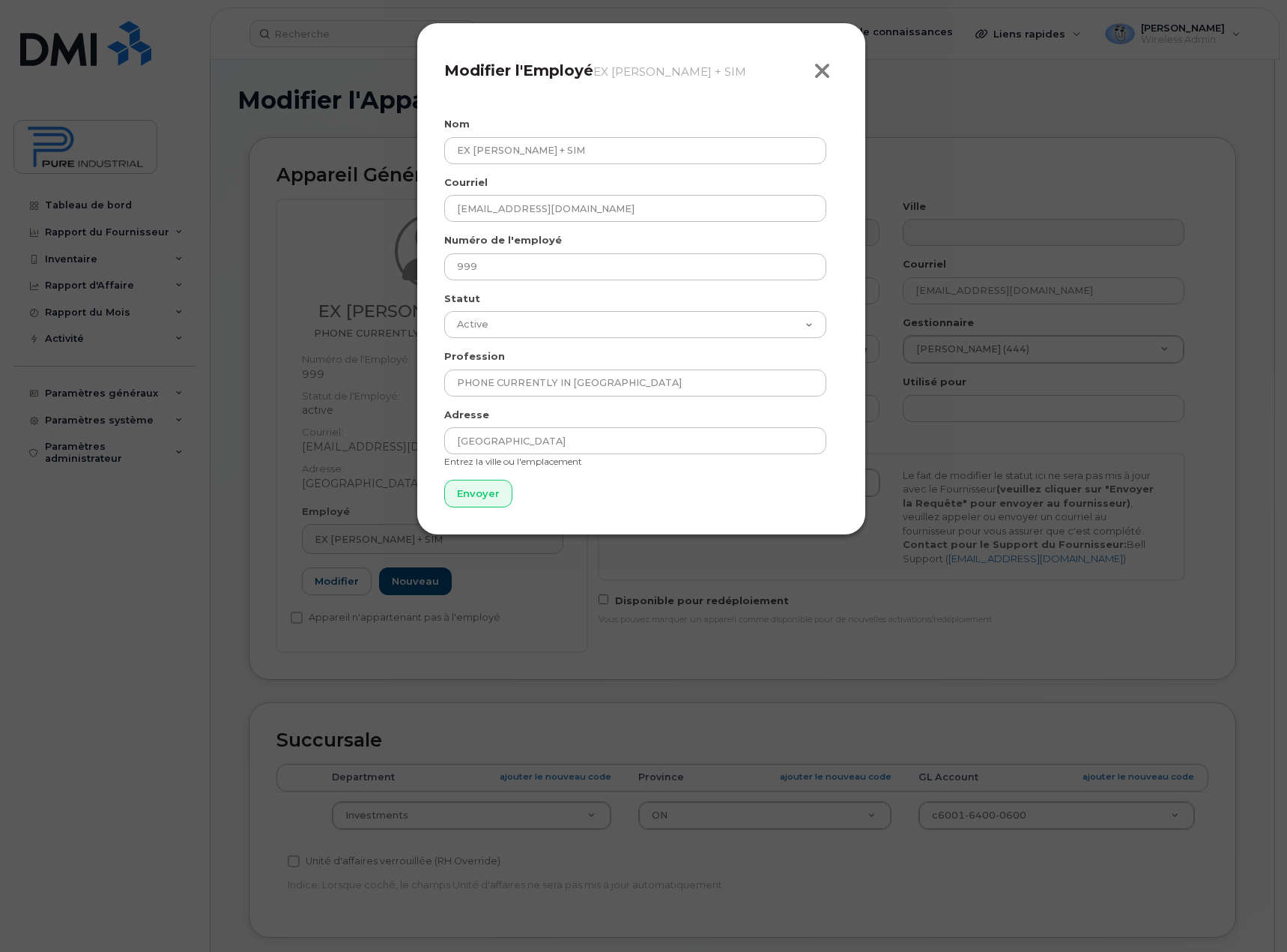
click at [826, 69] on icon "button" at bounding box center [822, 71] width 17 height 23
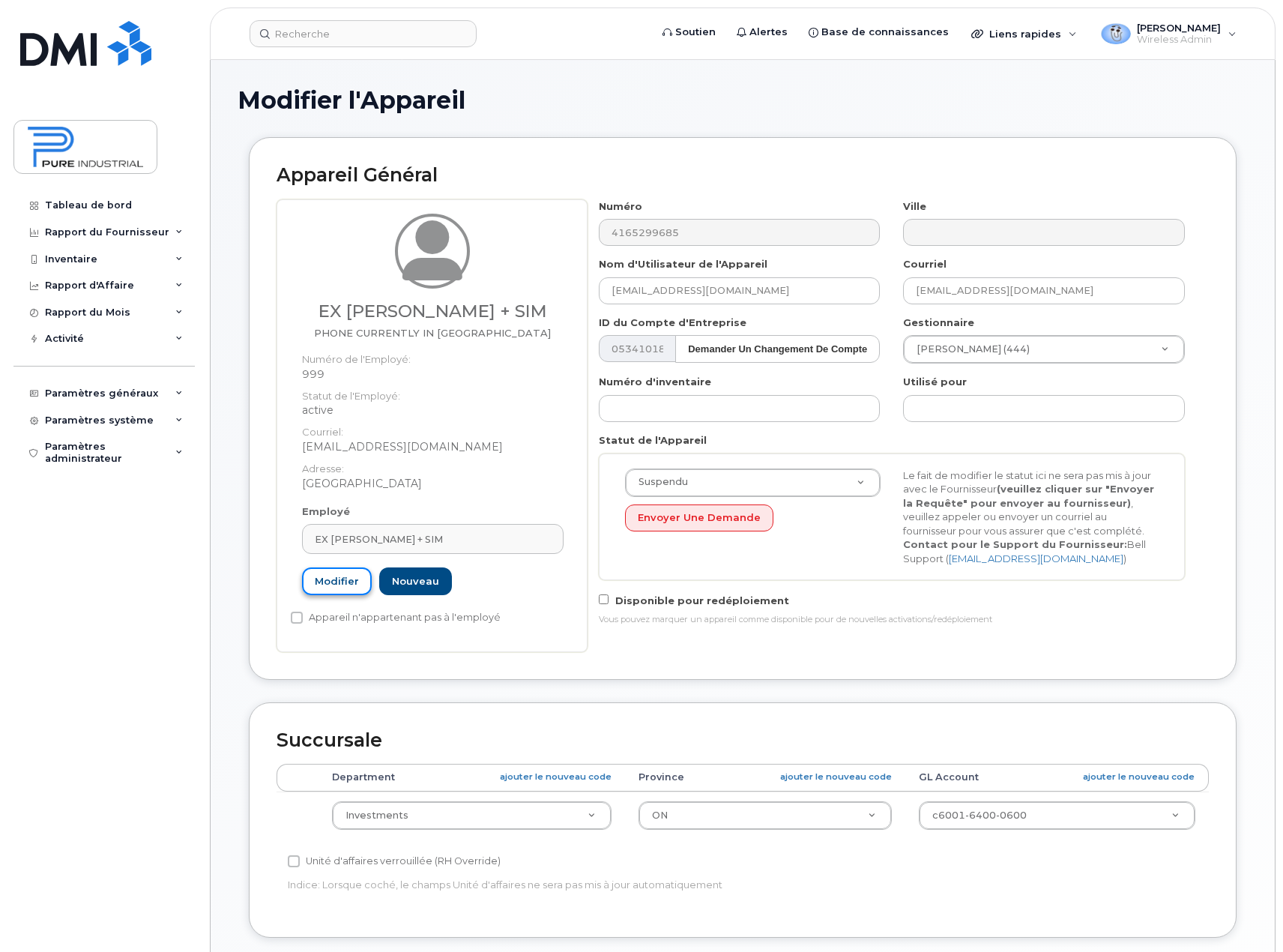
click at [334, 584] on link "Modifier" at bounding box center [337, 581] width 70 height 28
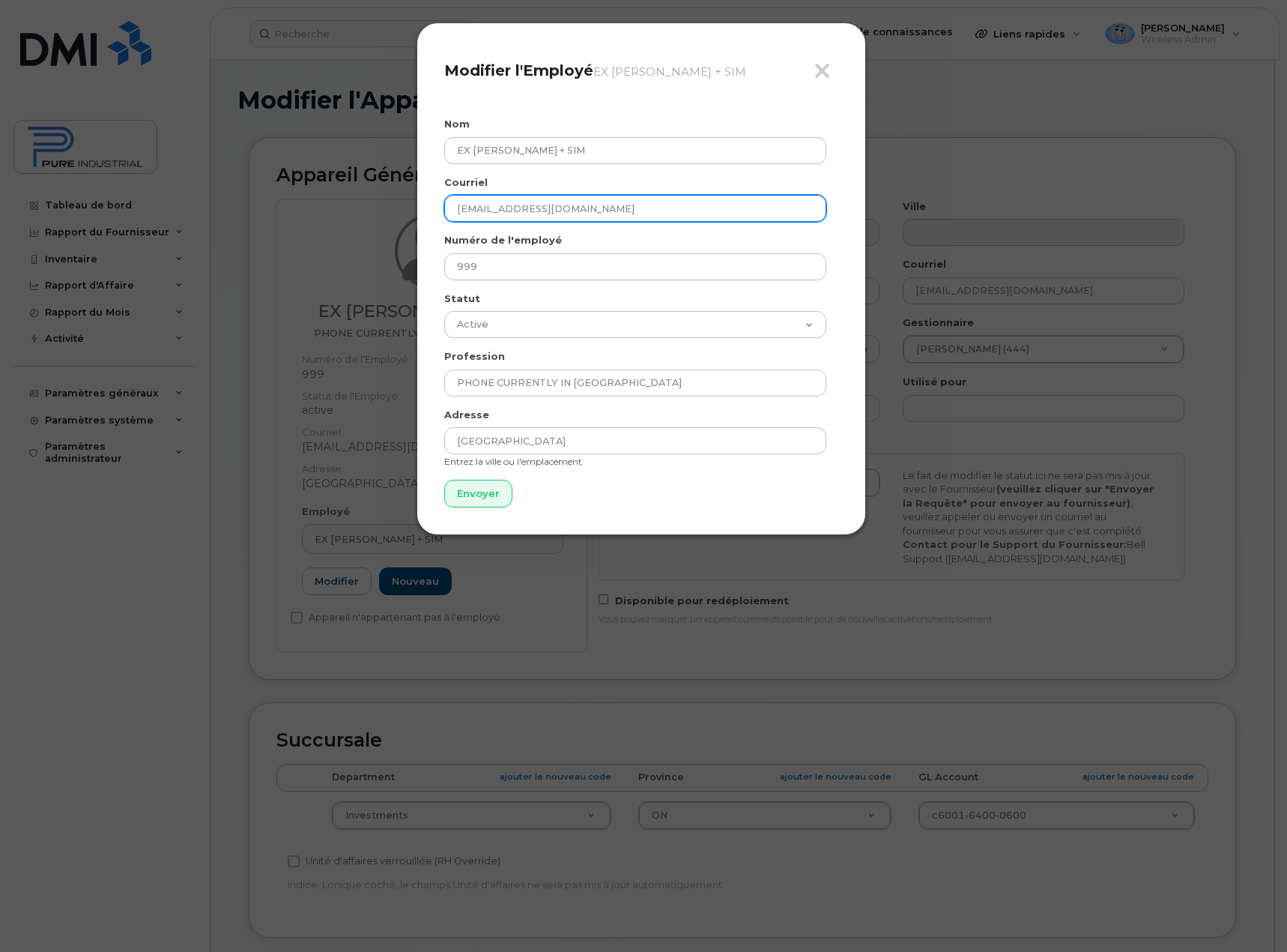
drag, startPoint x: 414, startPoint y: 222, endPoint x: 328, endPoint y: 226, distance: 86.1
click at [328, 226] on div "Fermer Modifier l'Employé EX Miller Townes + SIM Nom EX Miller Townes + SIM Cou…" at bounding box center [644, 476] width 1287 height 952
type input "[EMAIL_ADDRESS][DOMAIN_NAME]"
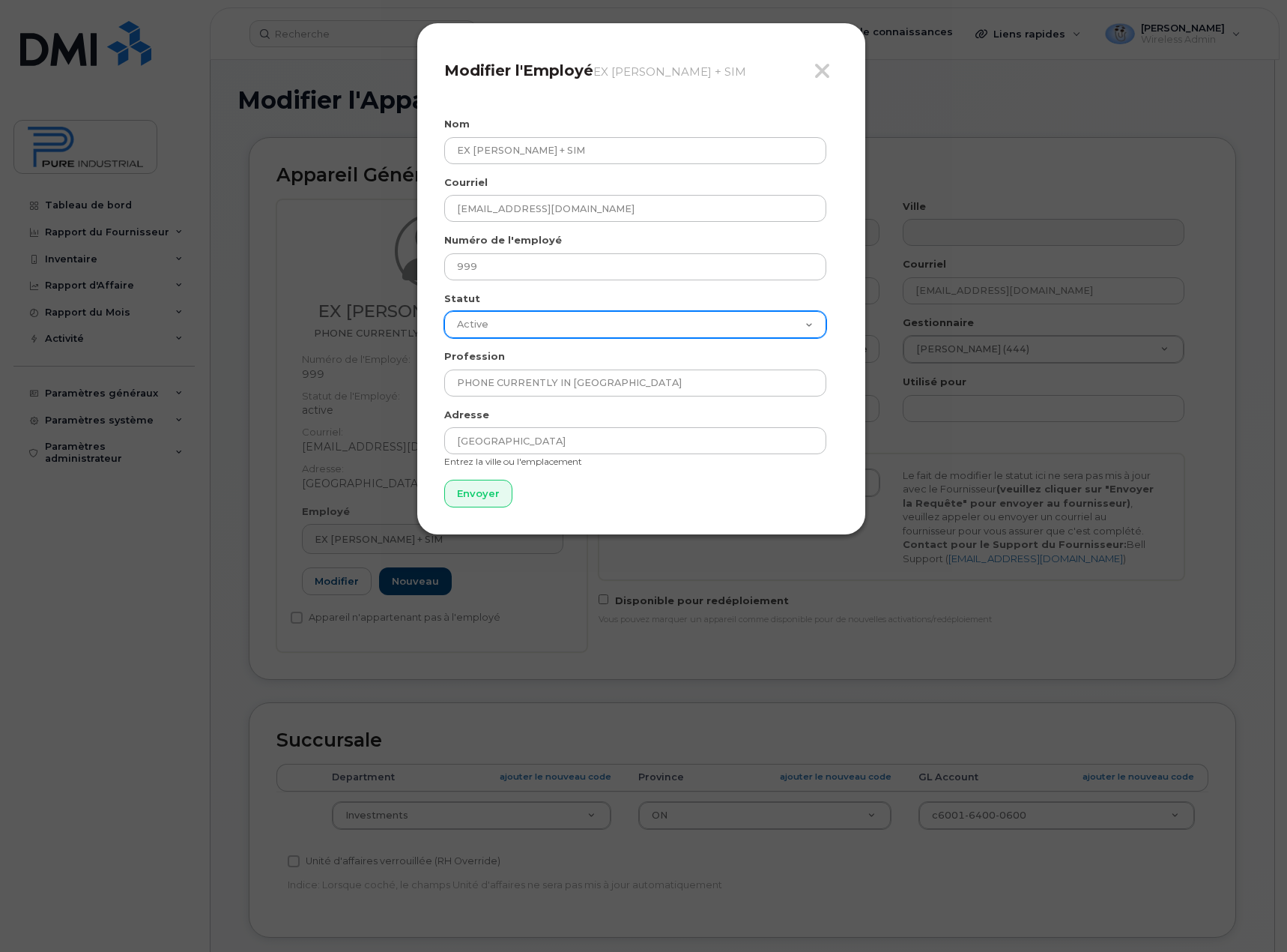
click at [811, 320] on select "Active On-Leave Long Term Short Term Maternity Leave Temp Layoff Inactive" at bounding box center [635, 324] width 382 height 27
click at [849, 331] on div "Fermer Modifier l'Employé EX Miller Townes + SIM Nom EX Miller Townes + SIM Cou…" at bounding box center [641, 279] width 450 height 513
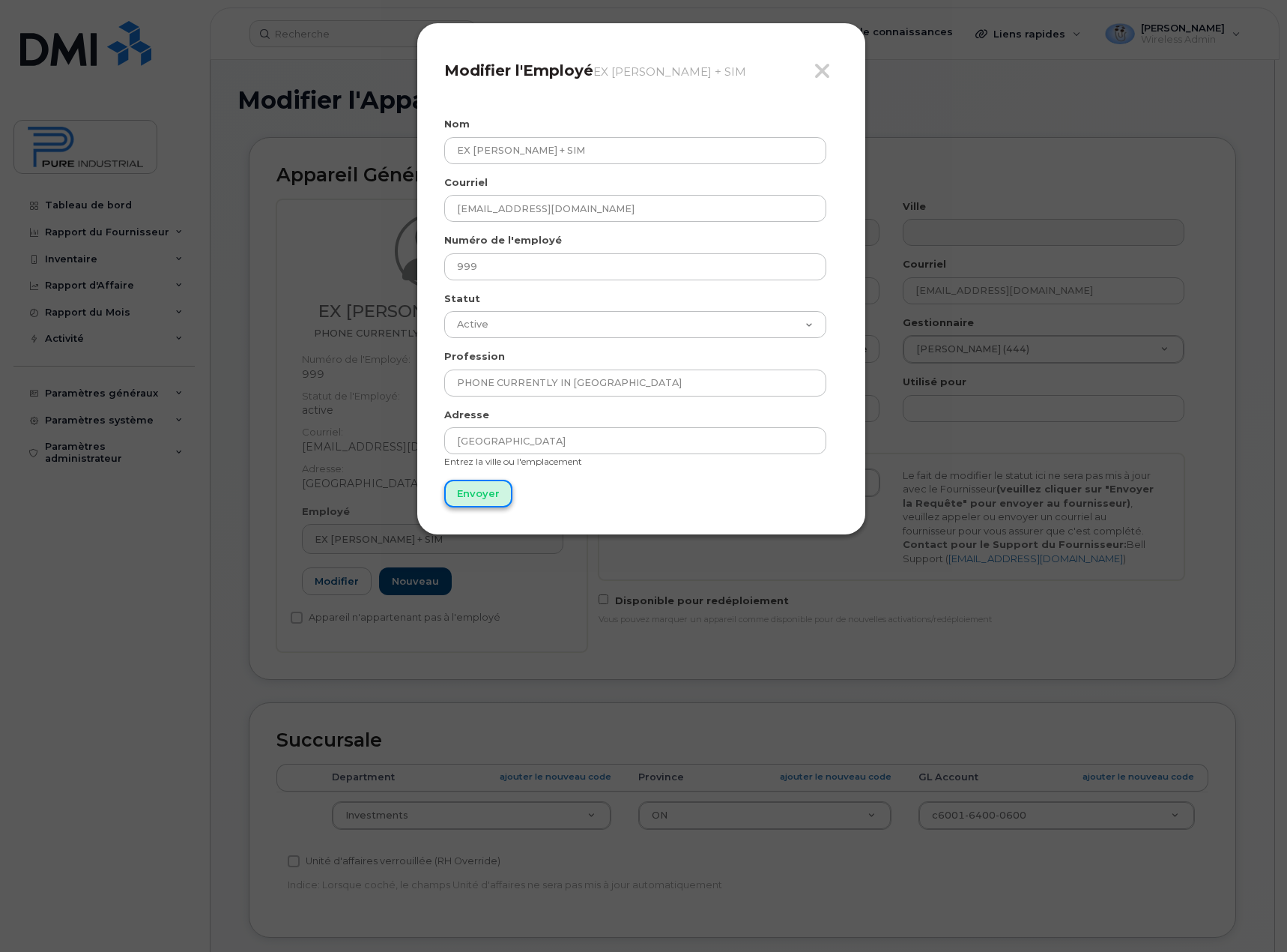
click at [471, 502] on input "Envoyer" at bounding box center [479, 493] width 68 height 28
type input "Envoyer"
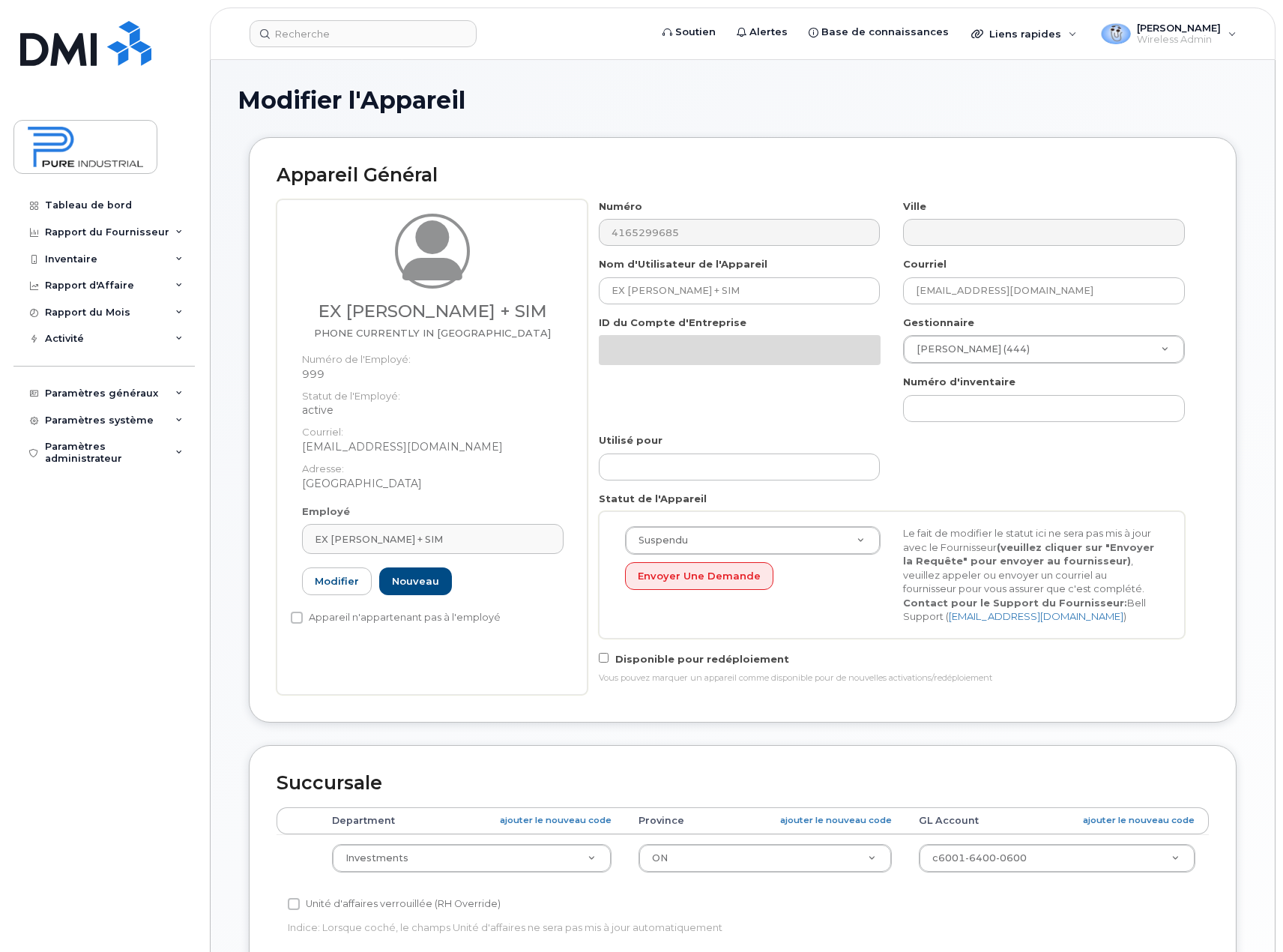
select select "5773517"
select select "5773507"
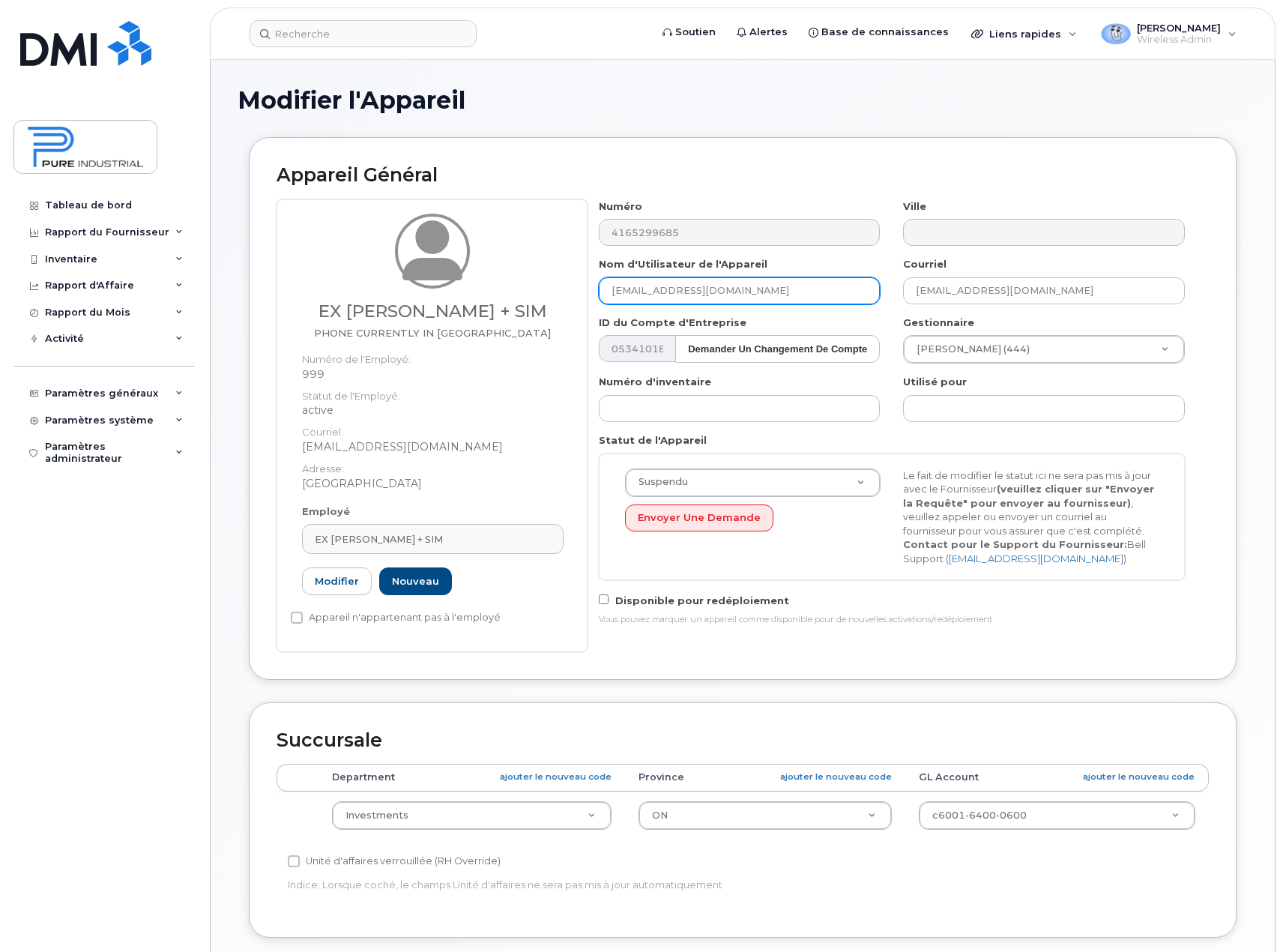
drag, startPoint x: 762, startPoint y: 294, endPoint x: 386, endPoint y: 281, distance: 376.2
click at [386, 281] on div "EX [PERSON_NAME] + SIM PHONE CURRENTLY IN [GEOGRAPHIC_DATA] Numéro de l'Employé…" at bounding box center [743, 426] width 932 height 453
drag, startPoint x: 480, startPoint y: 313, endPoint x: 326, endPoint y: 318, distance: 154.1
click at [326, 318] on h3 "EX [PERSON_NAME] + SIM" at bounding box center [433, 311] width 261 height 19
copy h3 "EX [PERSON_NAME] + SIM"
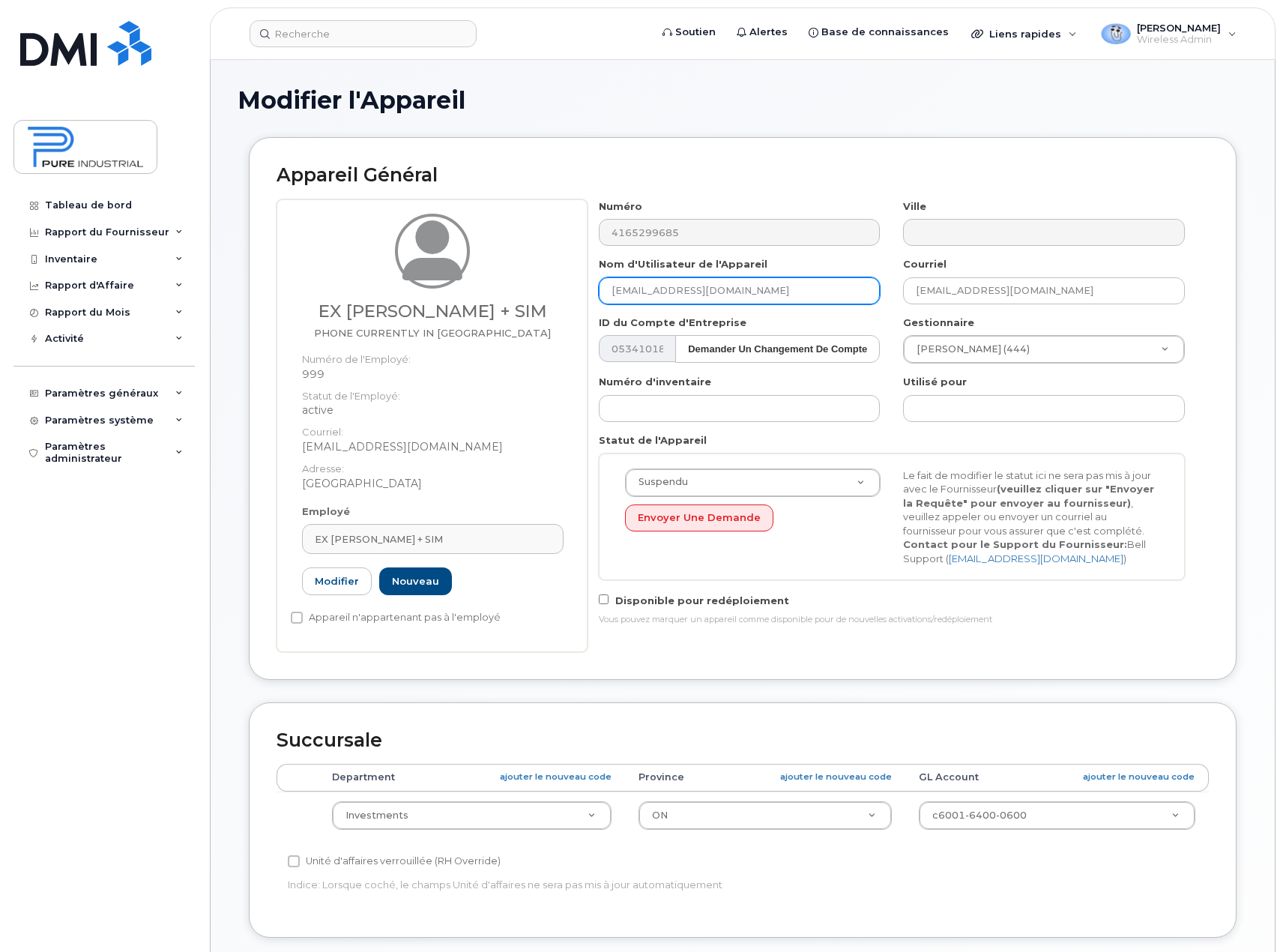
drag, startPoint x: 770, startPoint y: 289, endPoint x: 478, endPoint y: 289, distance: 292.0
click at [478, 289] on div "EX Miller Townes + SIM PHONE CURRENTLY IN MONTREAL Numéro de l'Employé: 999 Sta…" at bounding box center [743, 426] width 932 height 453
paste input "EX [PERSON_NAME] + SIM"
type input "EX [PERSON_NAME] + SIM"
click at [900, 170] on h2 "Appareil Général" at bounding box center [743, 175] width 932 height 21
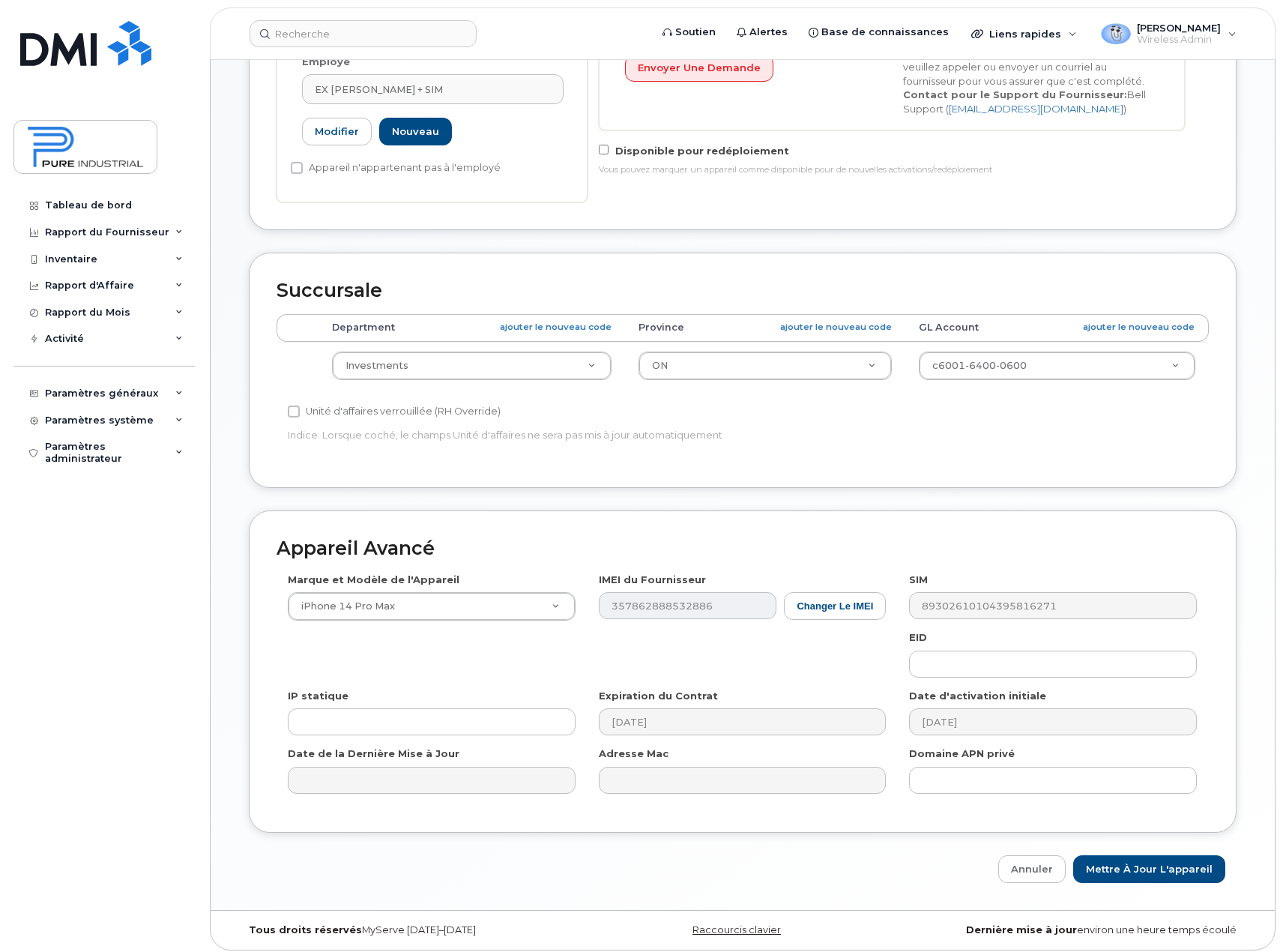
scroll to position [455, 0]
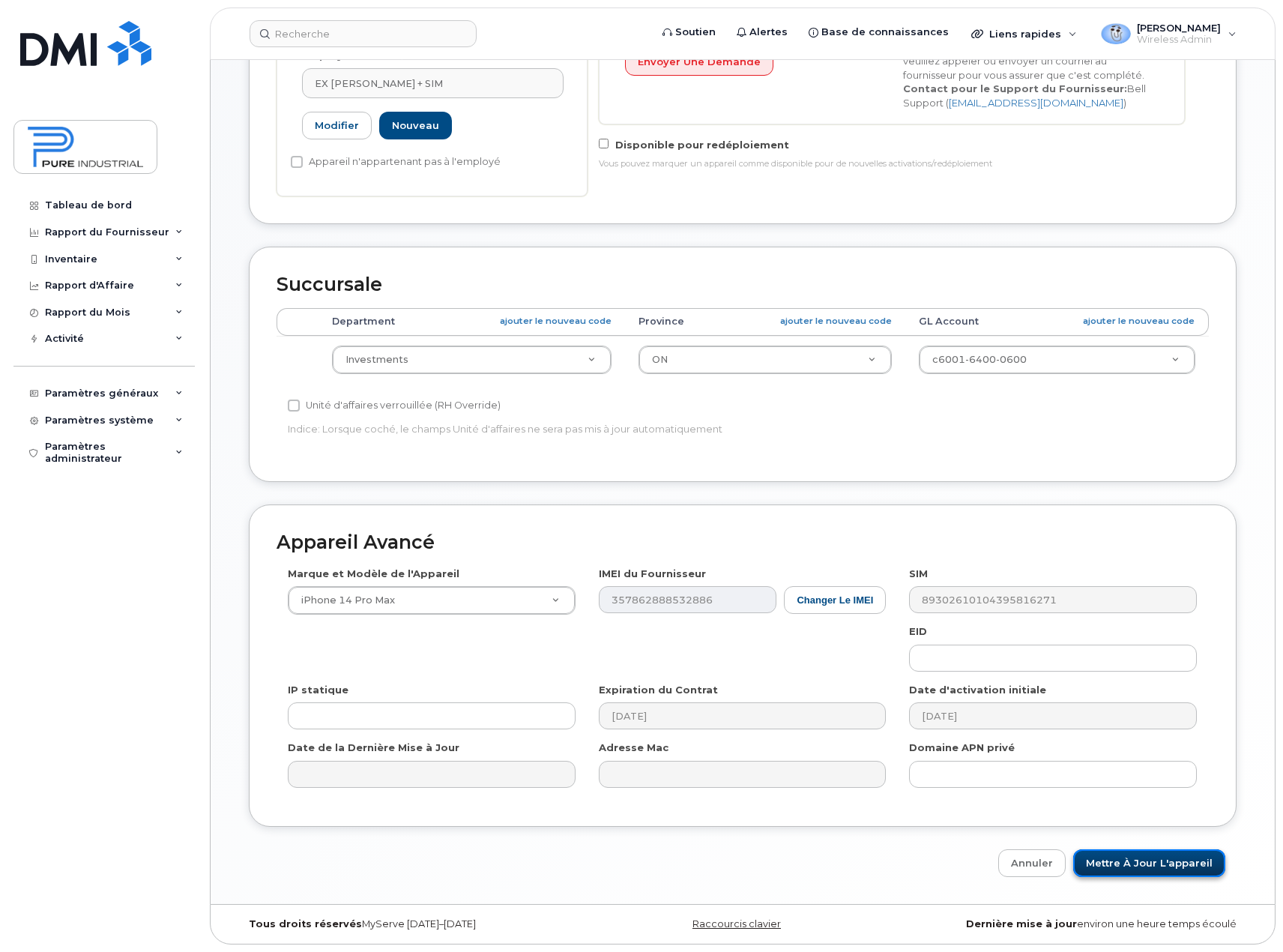
click at [1148, 864] on input "Mettre à jour l'appareil" at bounding box center [1148, 863] width 152 height 28
type input "Sauvegarde..."
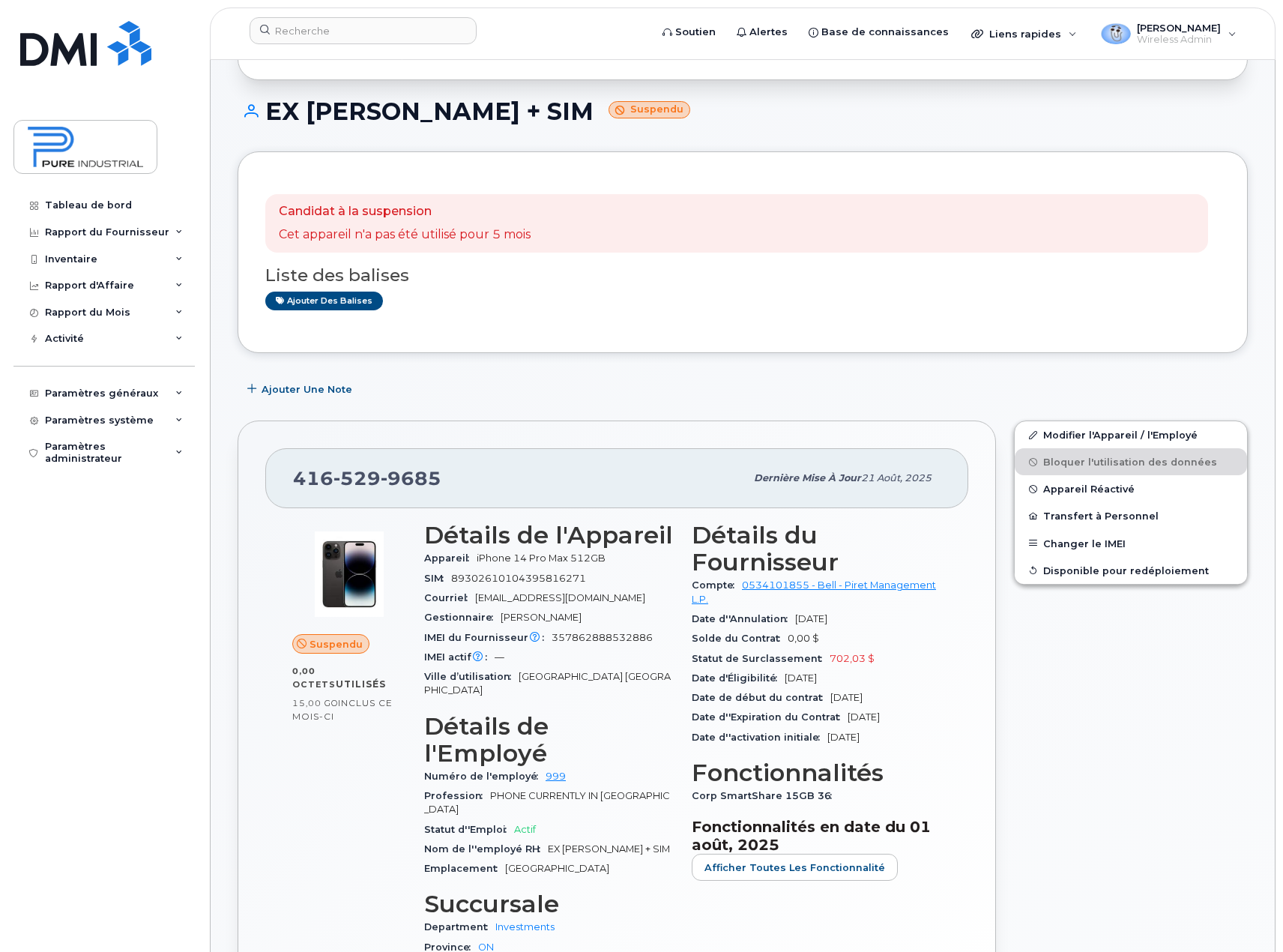
scroll to position [75, 0]
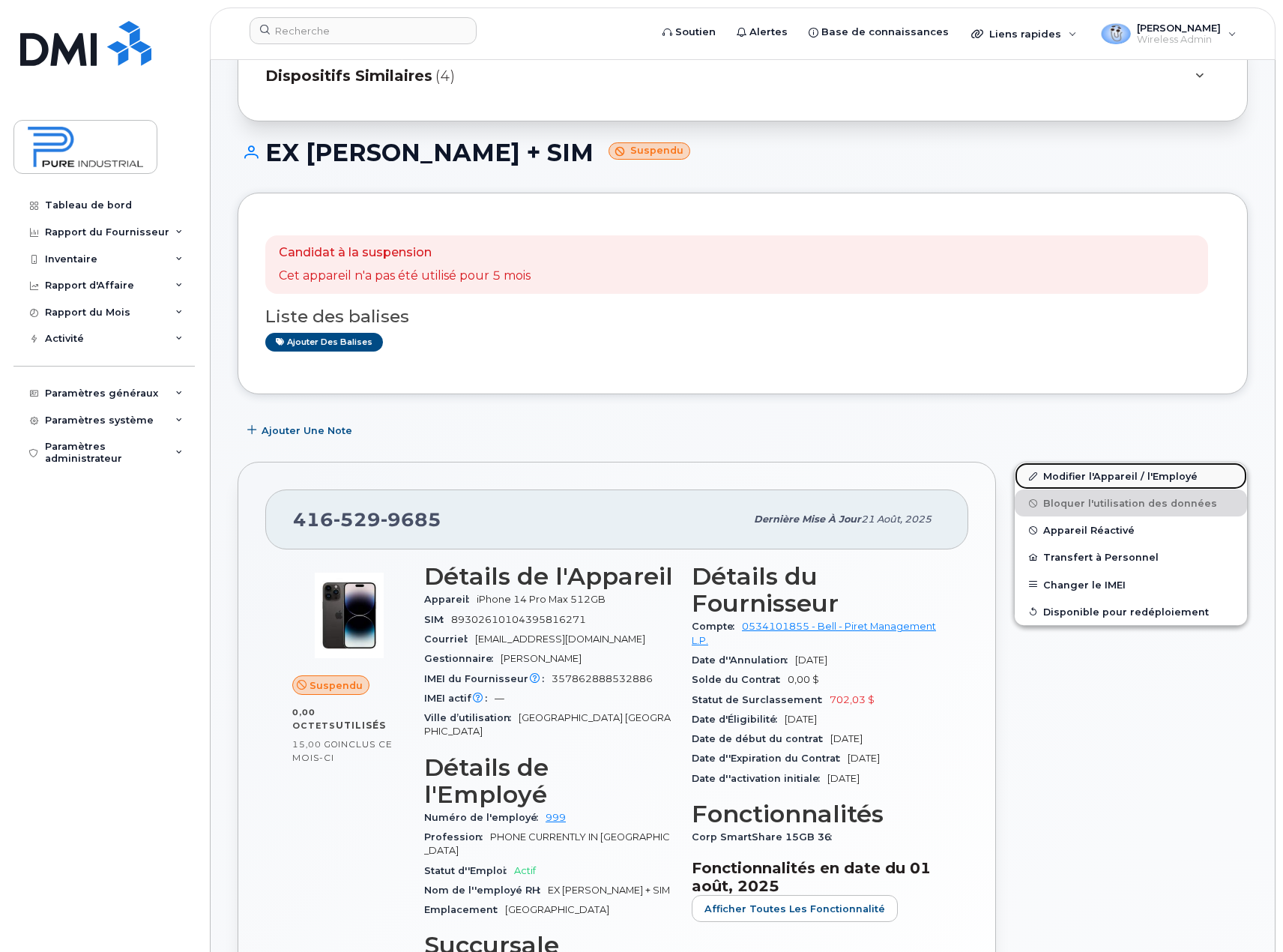
click at [1116, 474] on link "Modifier l'Appareil / l'Employé" at bounding box center [1130, 476] width 232 height 27
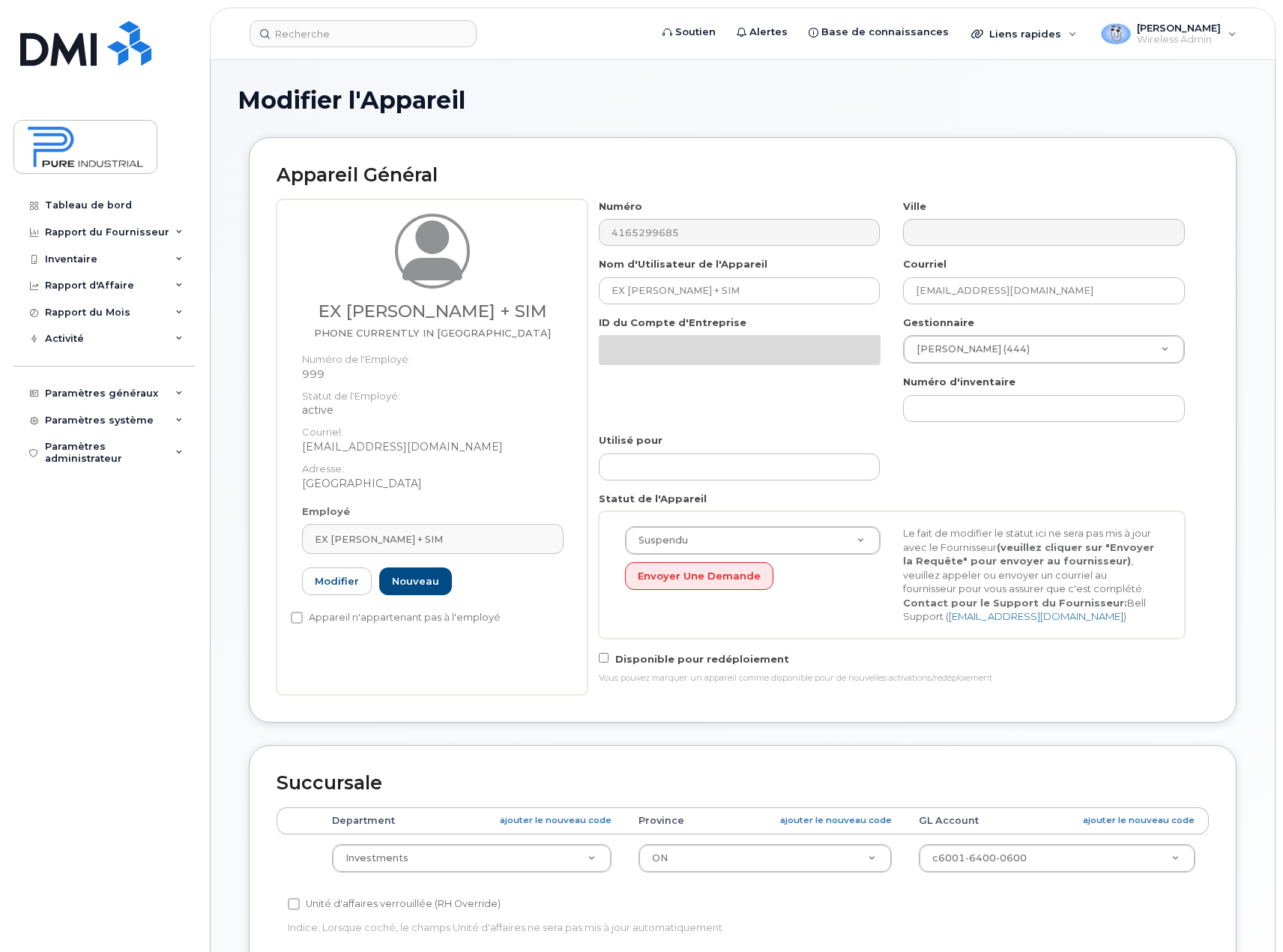
select select "5773517"
select select "5773507"
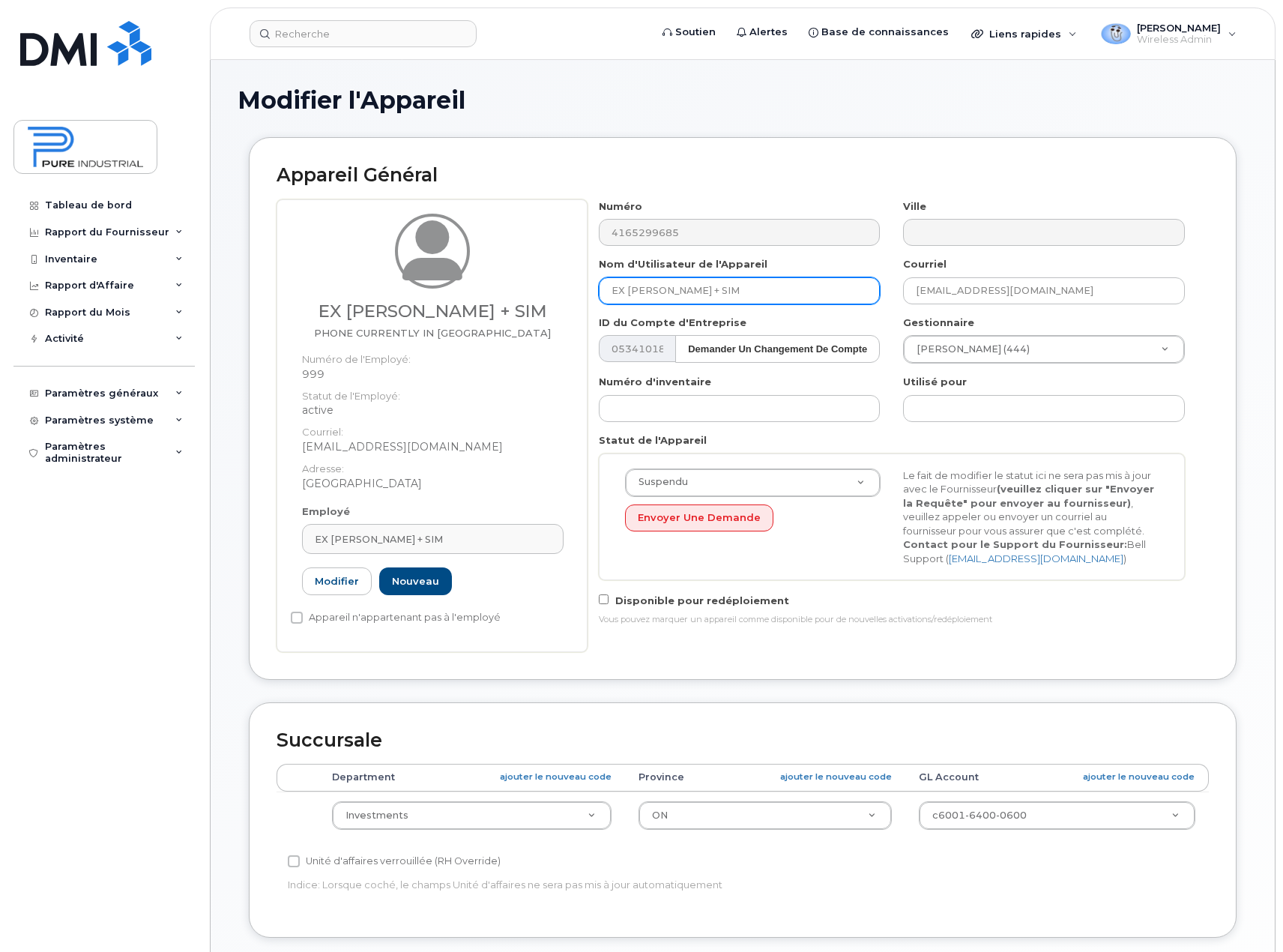
type input "dhogan@pureindustrial.ca"
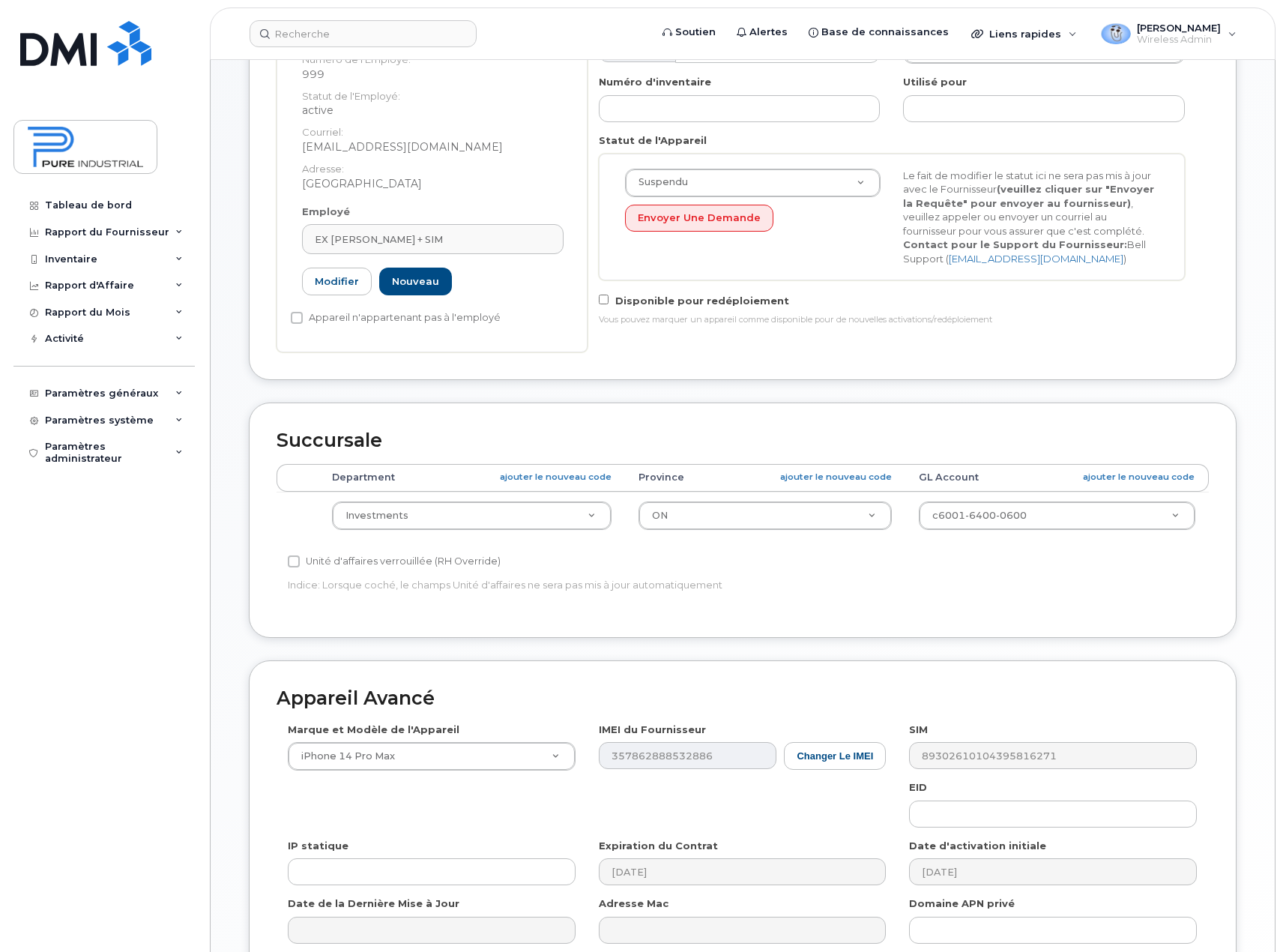
scroll to position [375, 0]
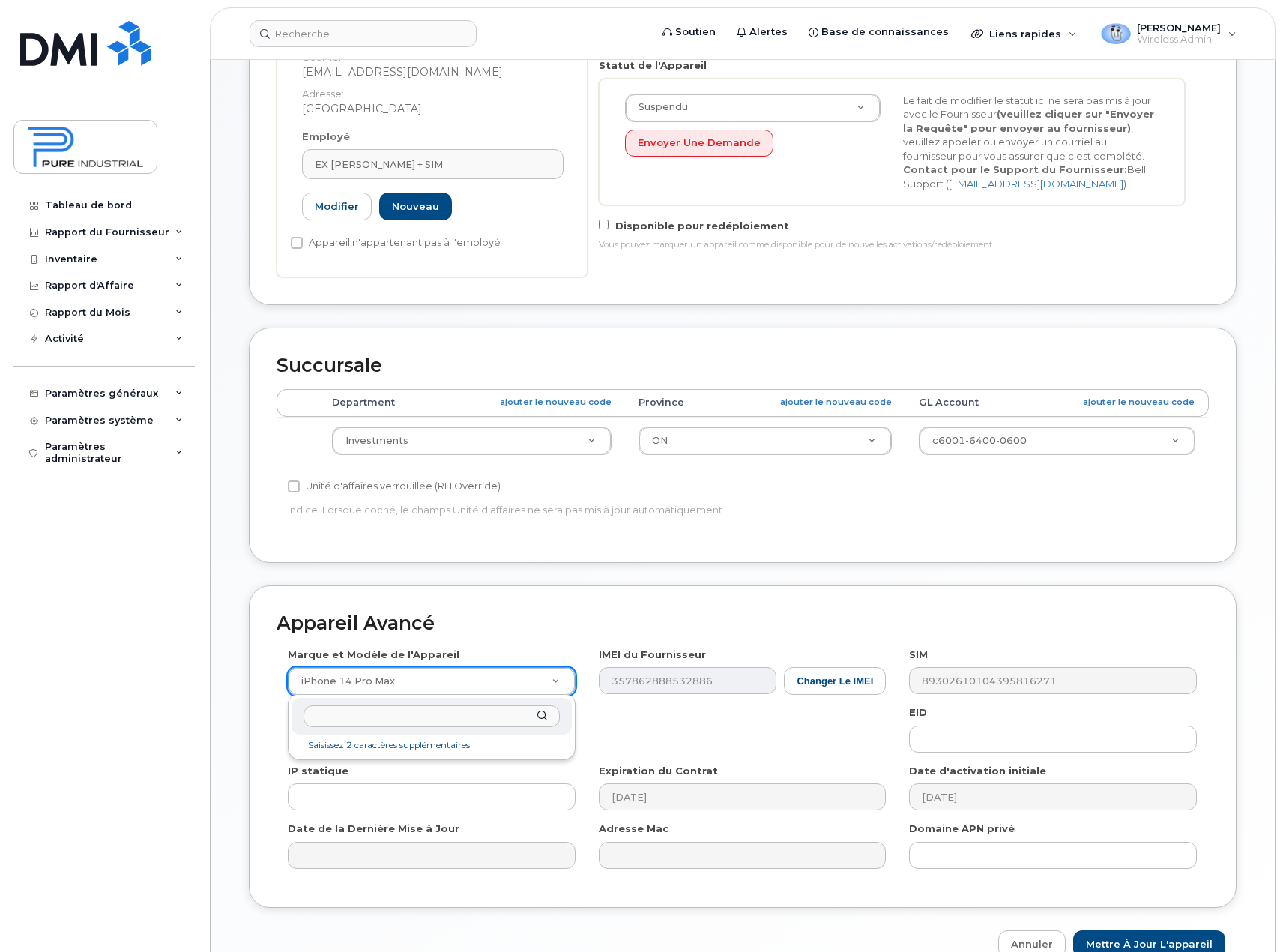
click at [439, 711] on input "text" at bounding box center [432, 716] width 256 height 22
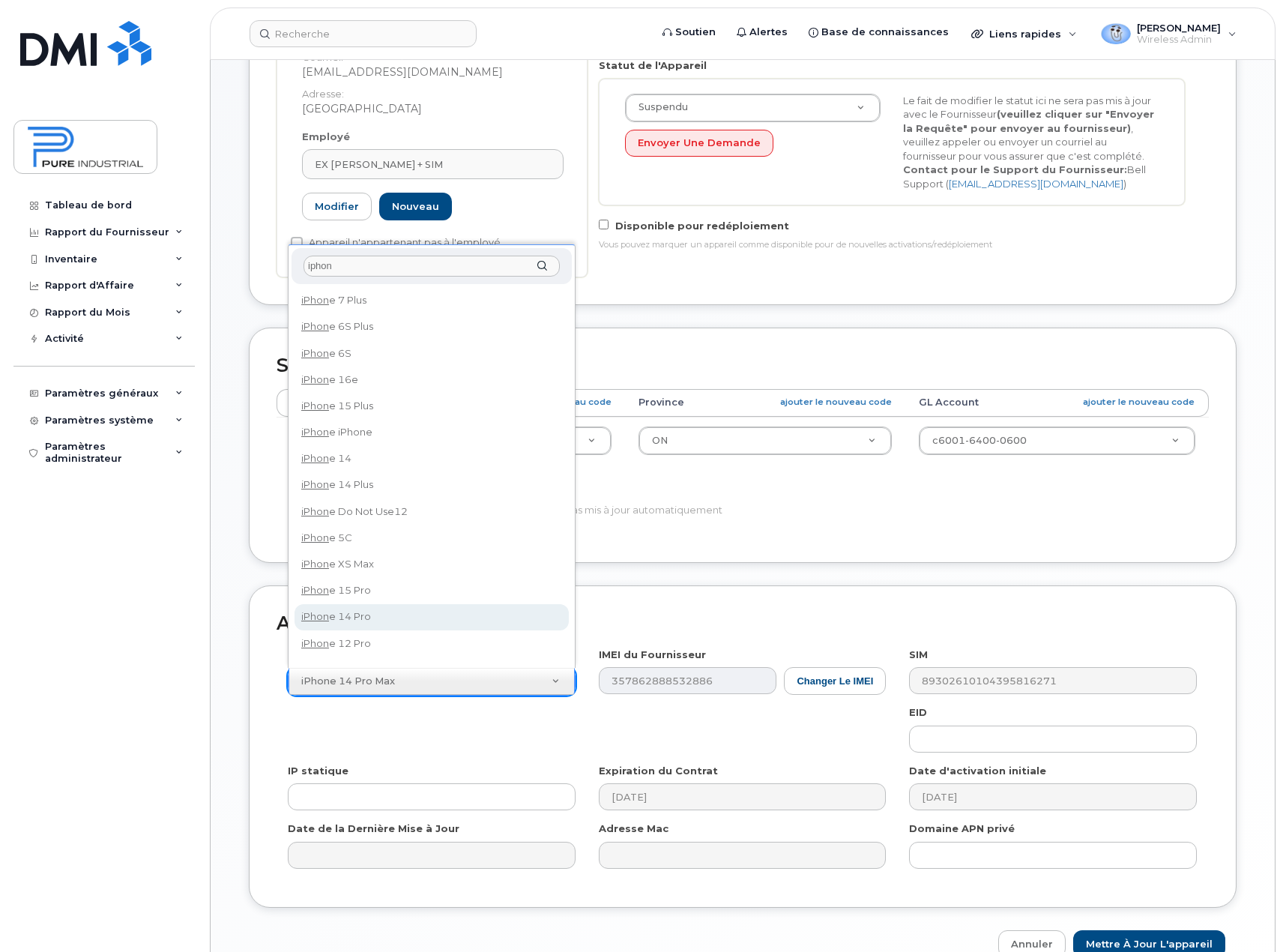
type input "iphon"
select select "2777"
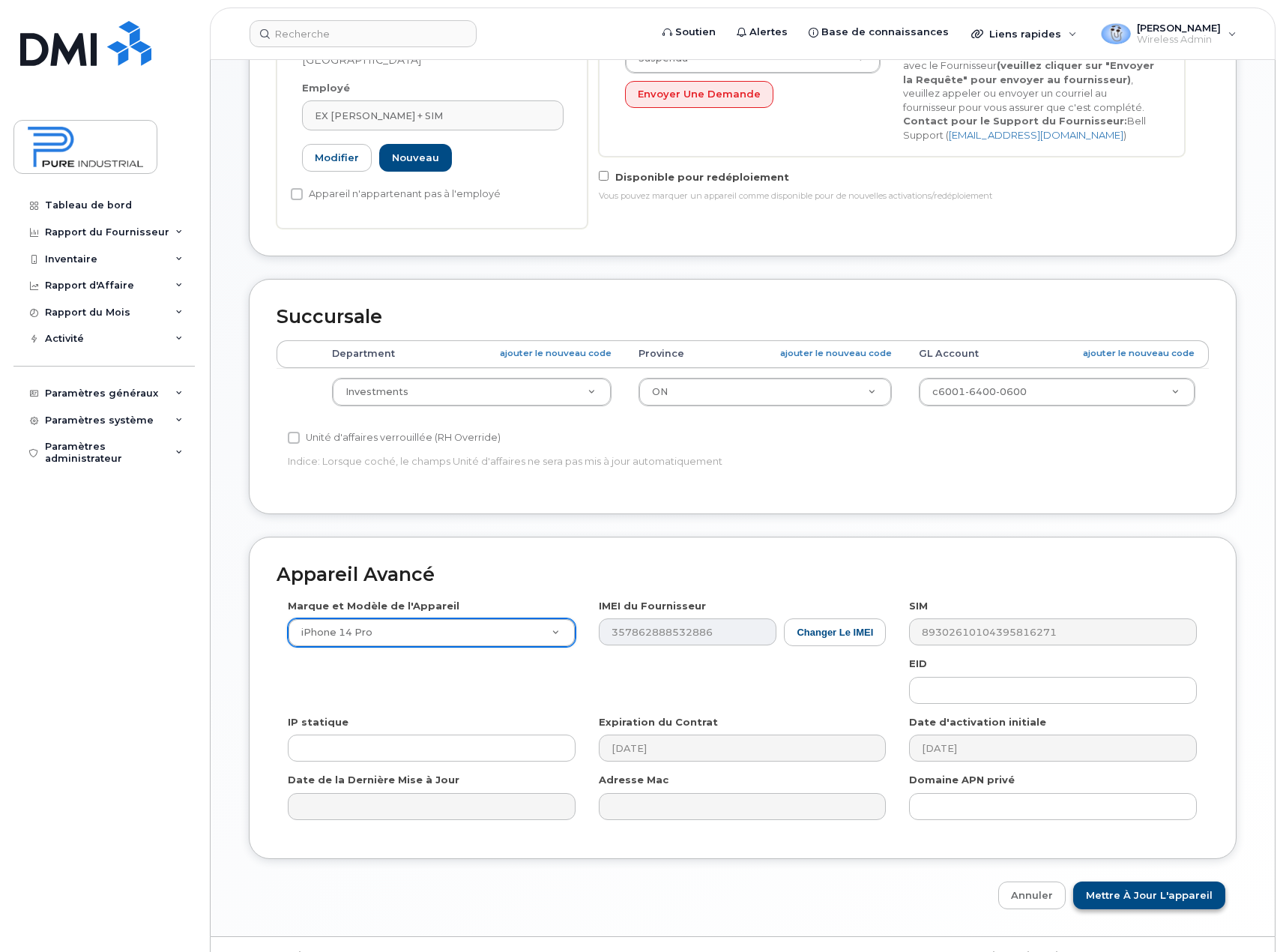
scroll to position [450, 0]
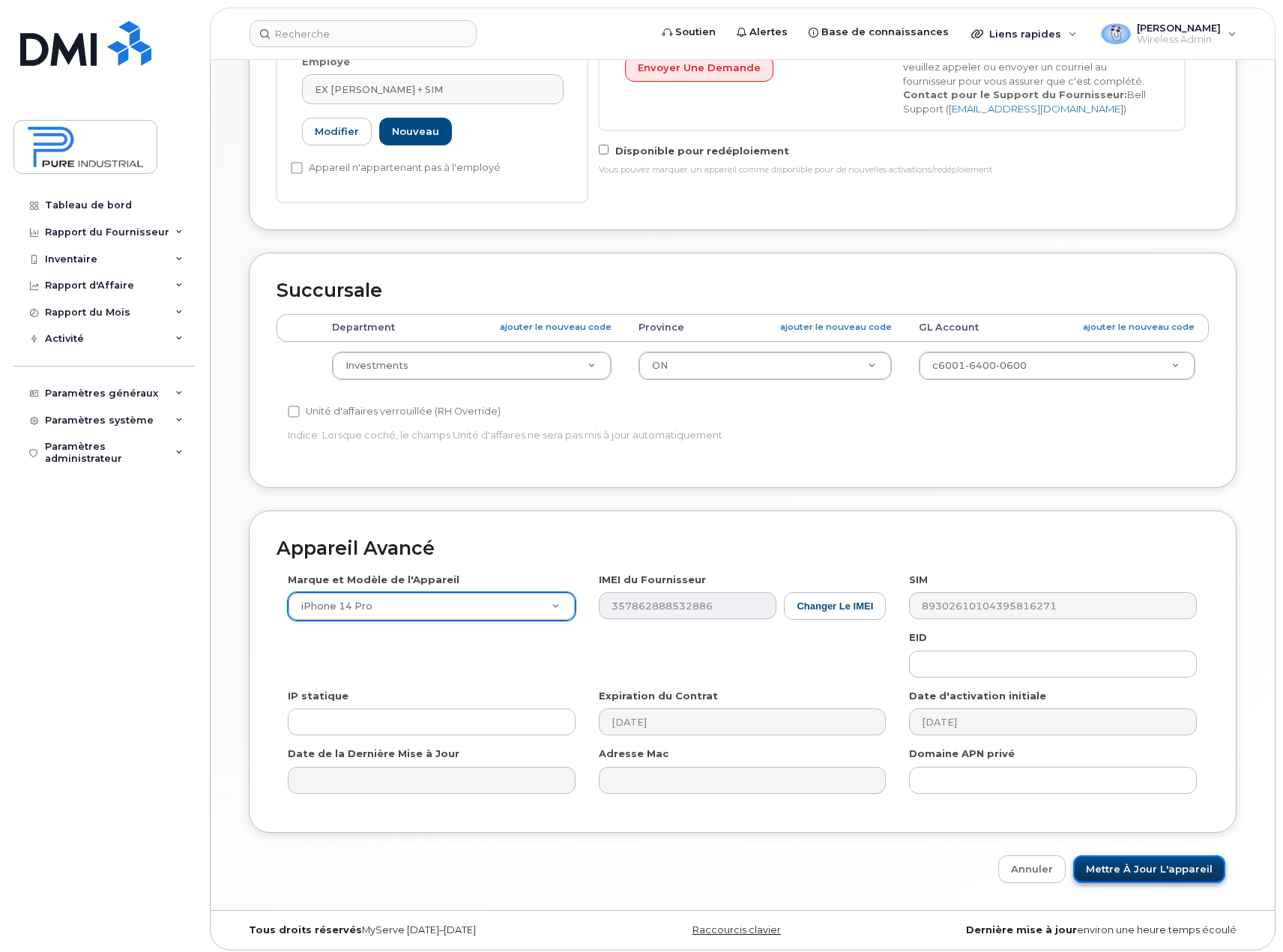
click at [1134, 872] on input "Mettre à jour l'appareil" at bounding box center [1148, 869] width 152 height 28
type input "Sauvegarde..."
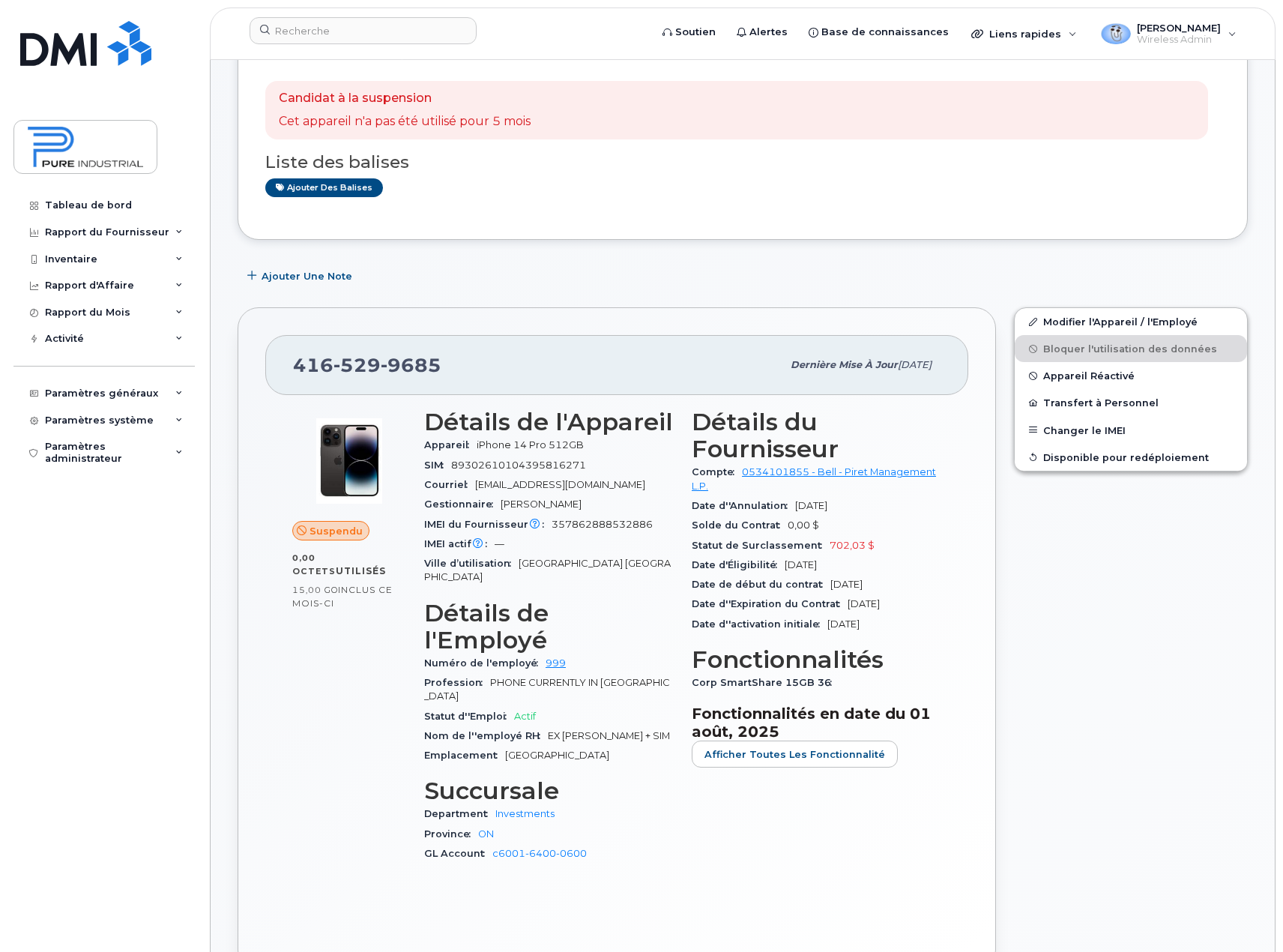
scroll to position [225, 0]
